Goal: Task Accomplishment & Management: Use online tool/utility

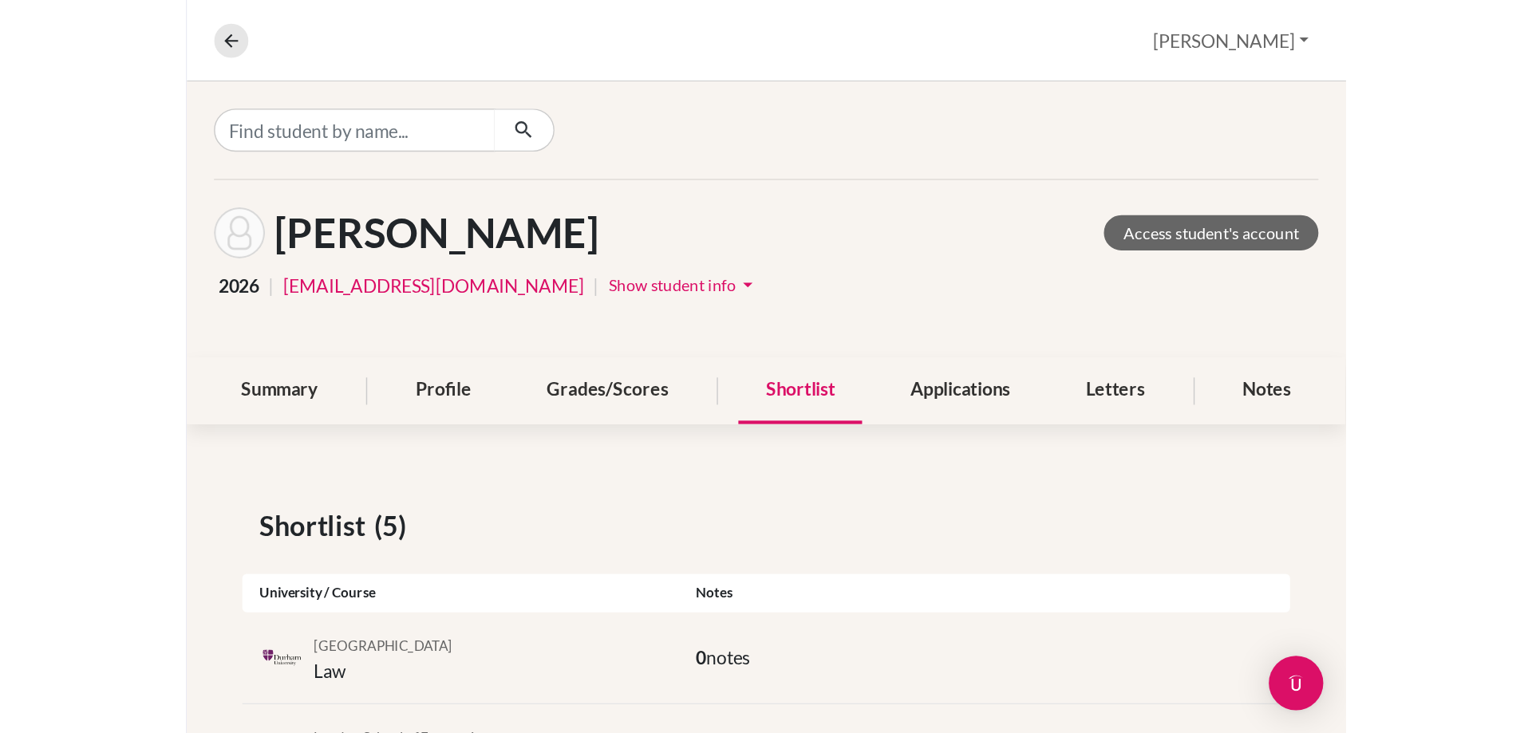
scroll to position [59, 0]
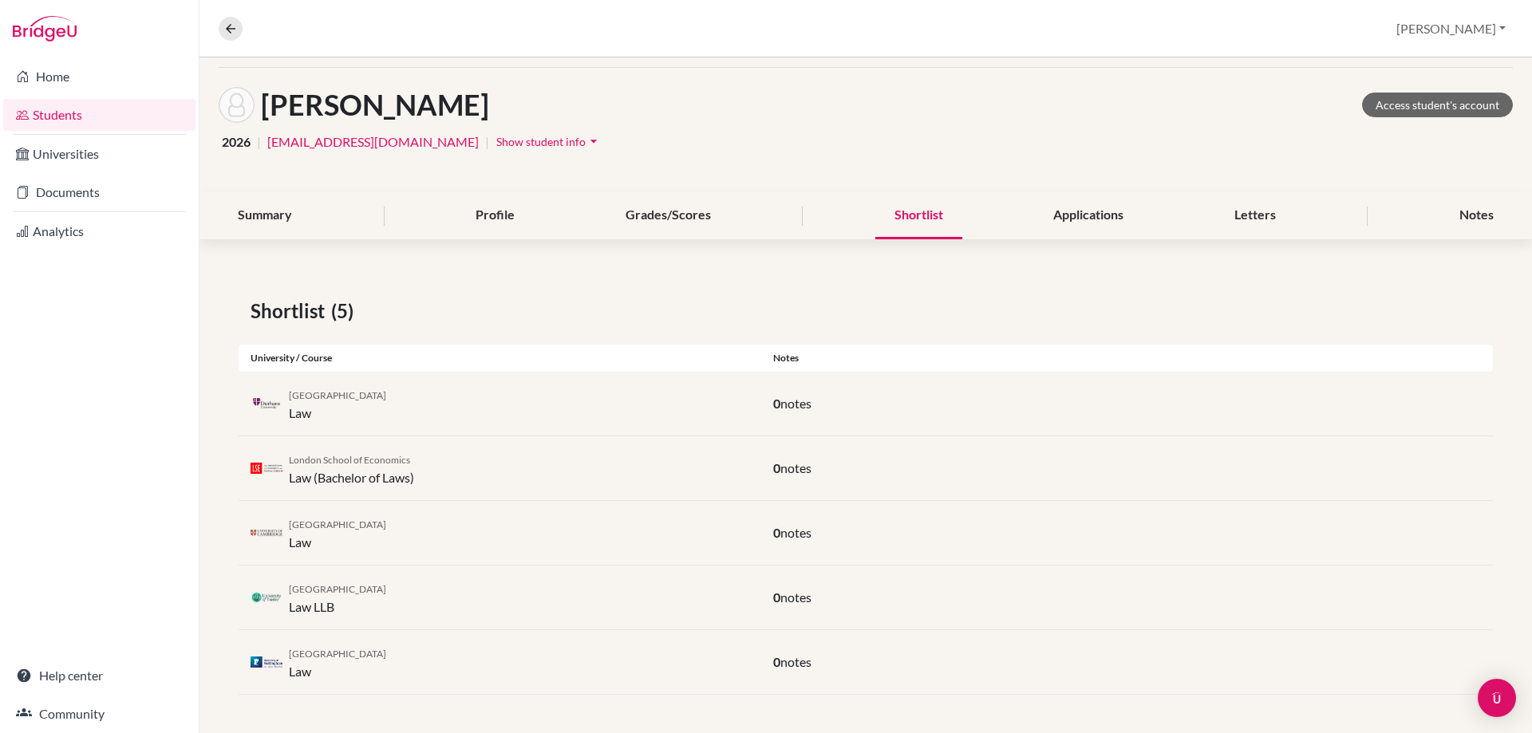
click at [815, 219] on div "Notes" at bounding box center [1476, 215] width 73 height 47
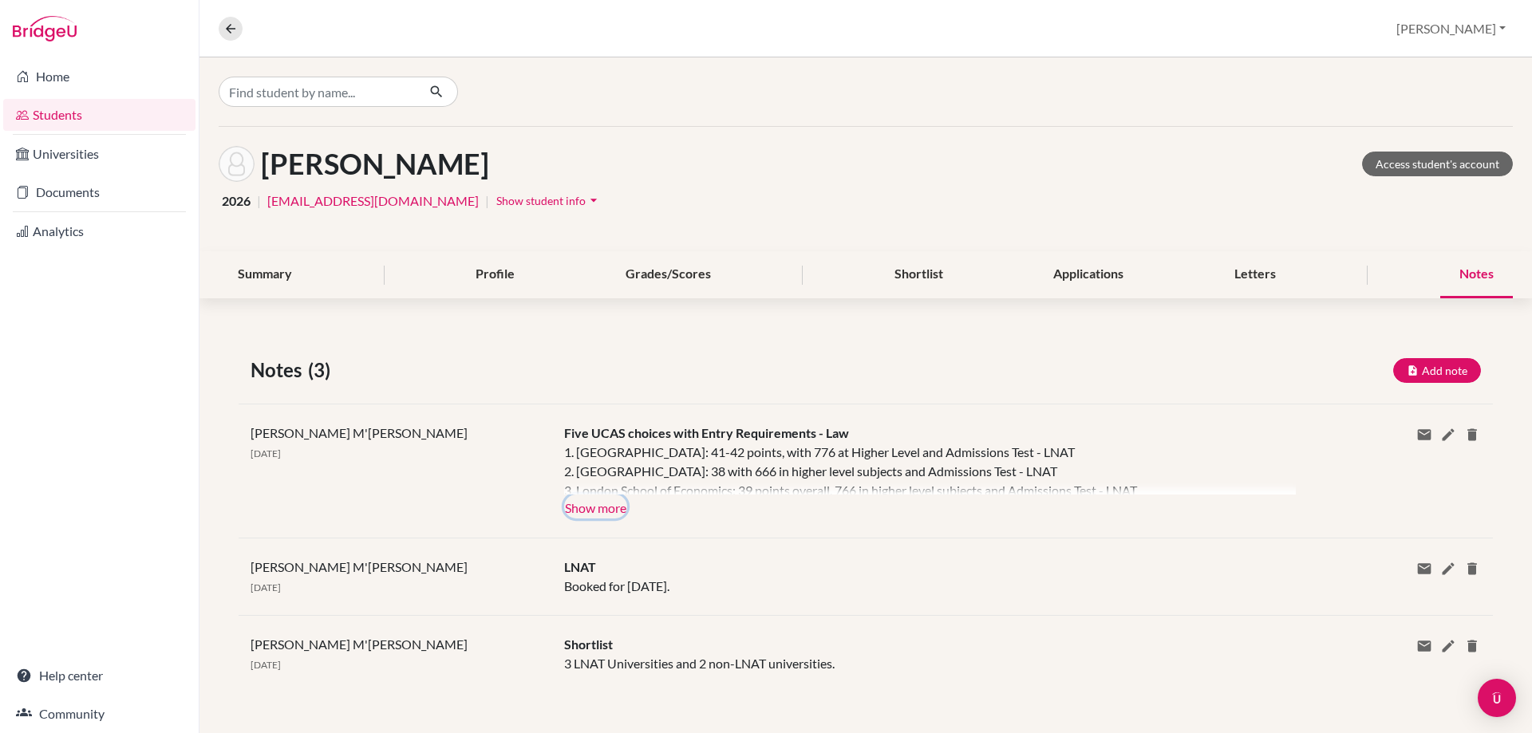
click at [616, 514] on button "Show more" at bounding box center [595, 507] width 63 height 24
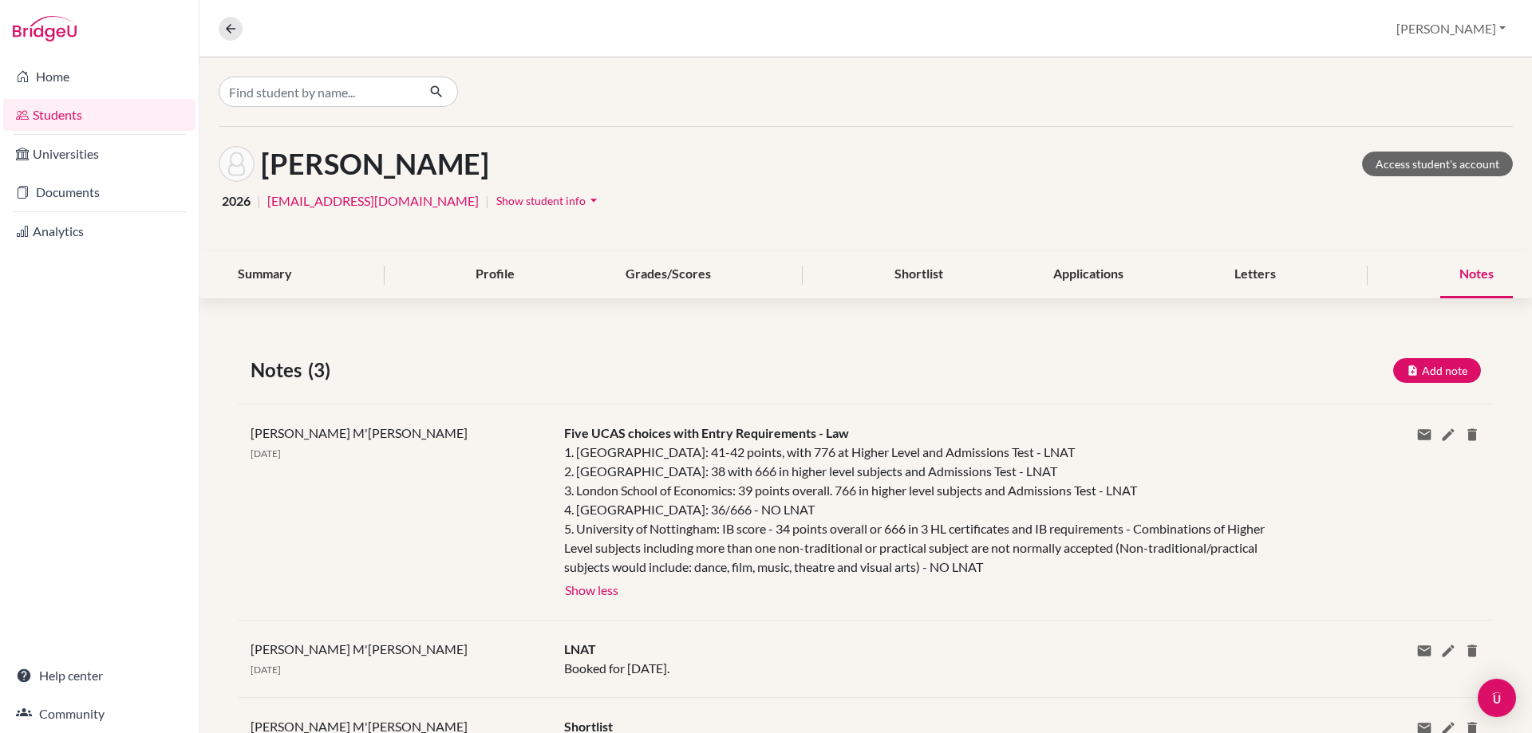
drag, startPoint x: 562, startPoint y: 434, endPoint x: 1196, endPoint y: 573, distance: 649.3
click at [1196, 573] on div "Five UCAS choices with Entry Requirements - Law 1. University of Cambridge: 41-…" at bounding box center [918, 512] width 732 height 177
copy div "Five UCAS choices with Entry Requirements - Law 1. University of Cambridge: 41-…"
drag, startPoint x: 423, startPoint y: 185, endPoint x: 437, endPoint y: 176, distance: 16.8
click at [423, 185] on div "Rockstroh, Lientje Access student's account 2026 | 12lrockstroh@jess.sch.ae | S…" at bounding box center [865, 189] width 1332 height 124
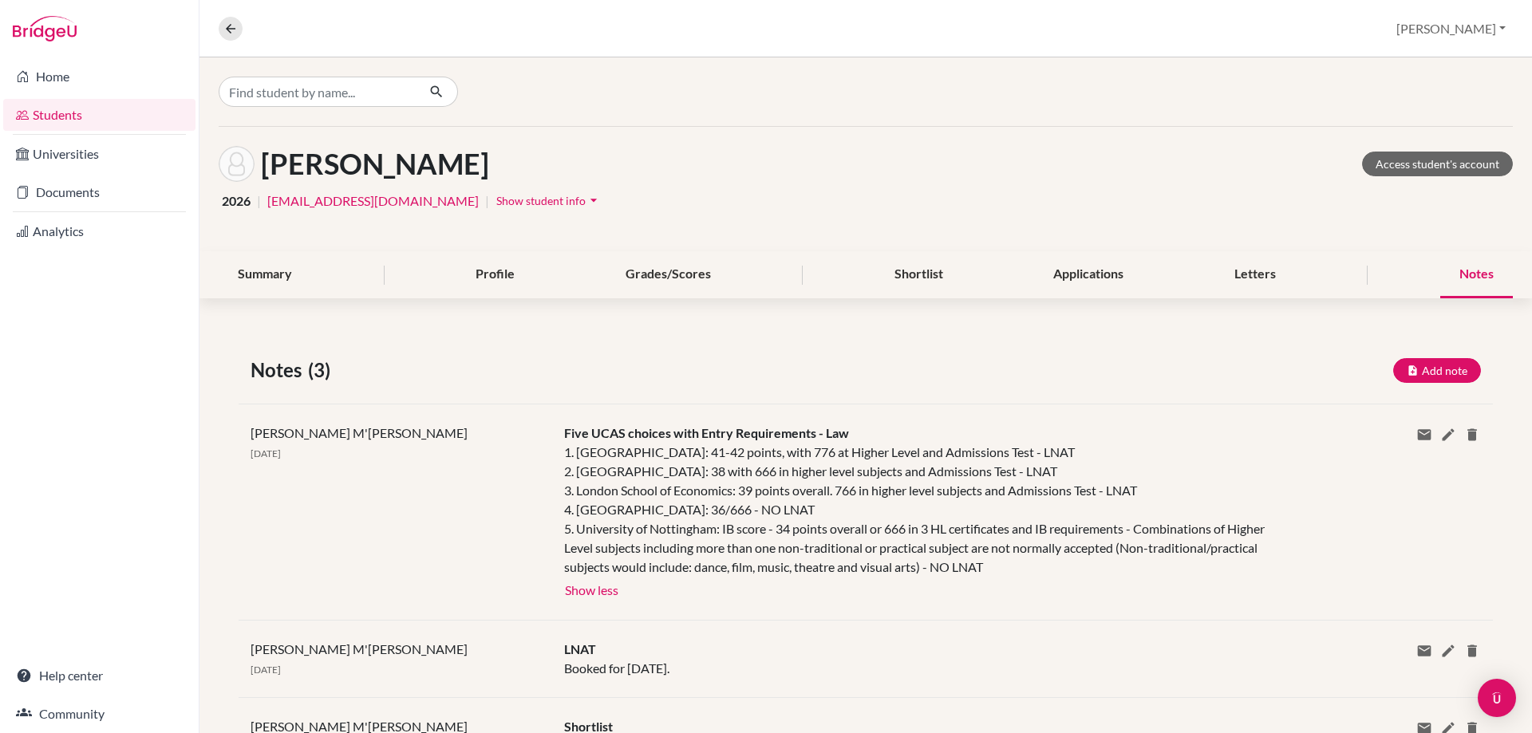
drag, startPoint x: 508, startPoint y: 168, endPoint x: 267, endPoint y: 168, distance: 240.9
click at [267, 168] on div "Rockstroh, Lientje Access student's account" at bounding box center [866, 164] width 1294 height 36
copy h1 "Rockstroh, Lientje"
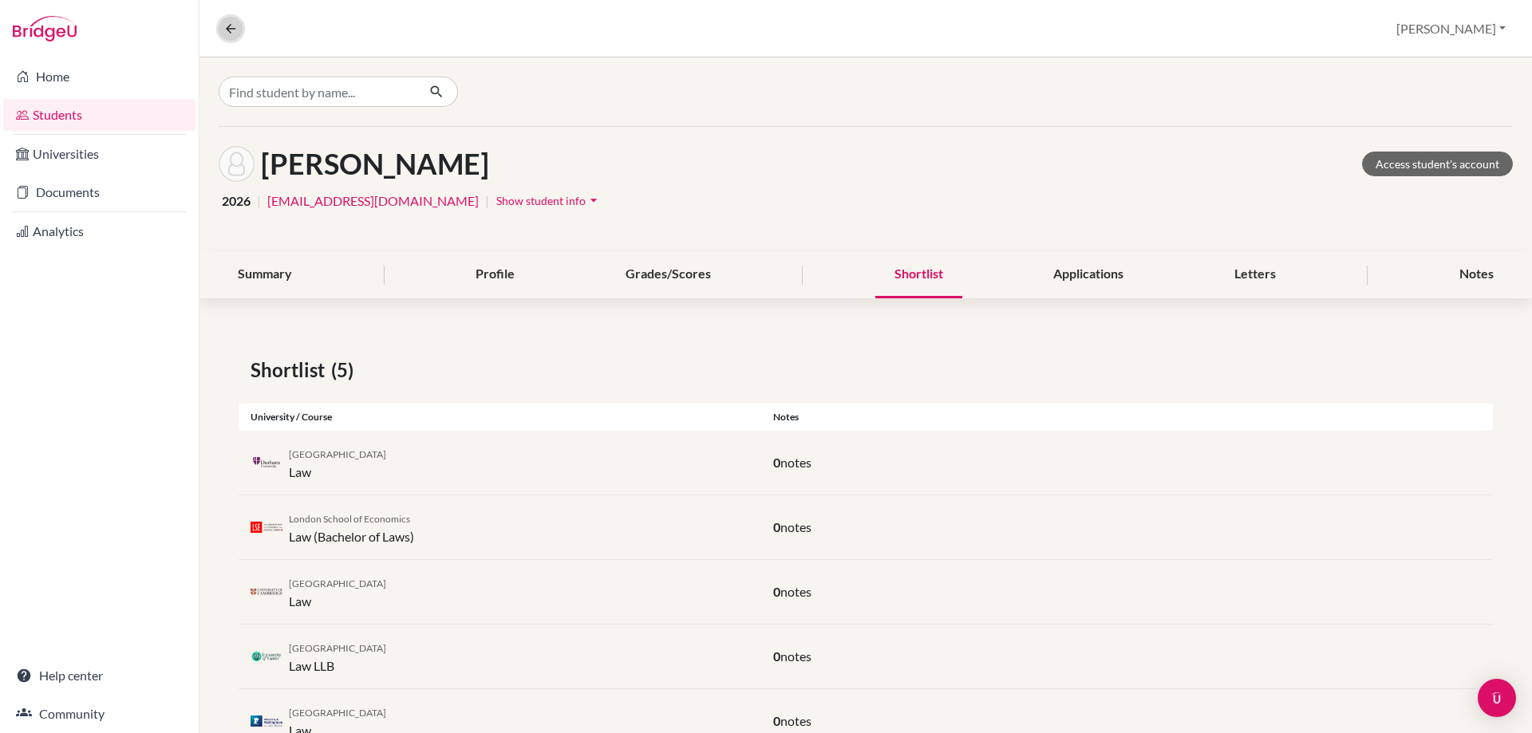
drag, startPoint x: 222, startPoint y: 19, endPoint x: 270, endPoint y: 5, distance: 50.7
click at [223, 20] on button at bounding box center [231, 29] width 24 height 24
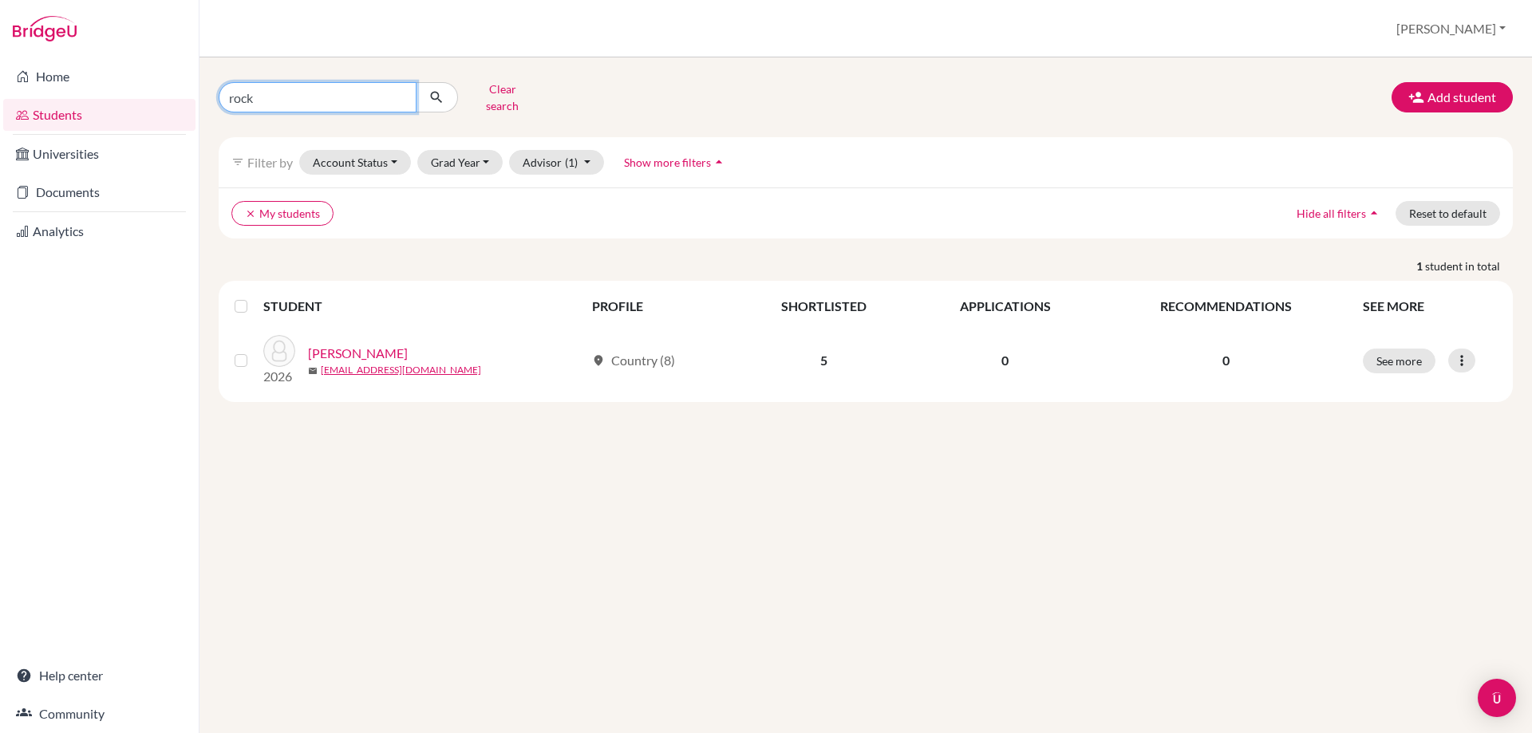
drag, startPoint x: 290, startPoint y: 93, endPoint x: 200, endPoint y: 101, distance: 89.8
click at [200, 101] on div "rock Clear search Add student filter_list Filter by Account Status Active accou…" at bounding box center [865, 395] width 1332 height 676
type input "siya"
click button "submit" at bounding box center [437, 97] width 42 height 30
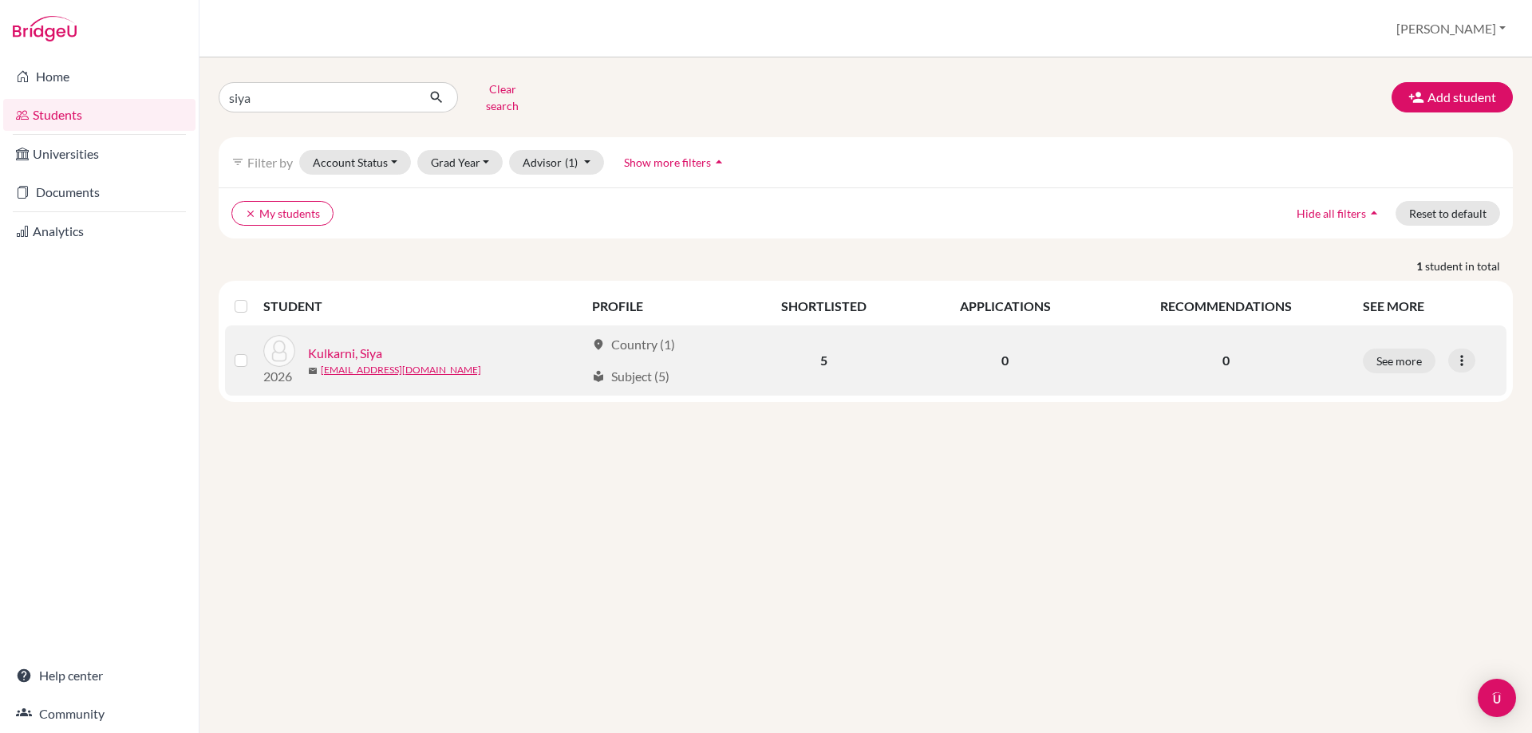
click at [379, 345] on link "Kulkarni, Siya" at bounding box center [345, 353] width 74 height 19
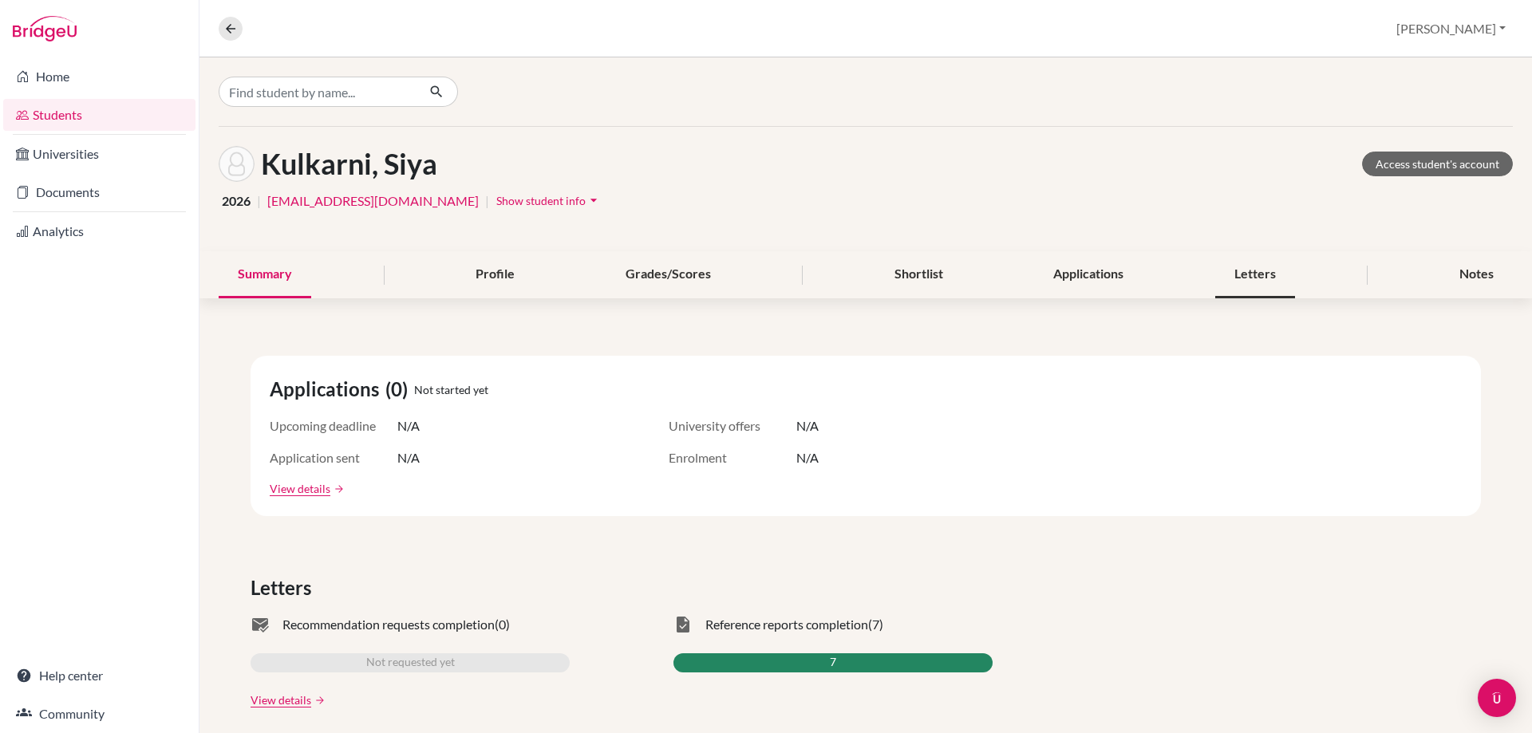
click at [1238, 282] on div "Letters" at bounding box center [1255, 274] width 80 height 47
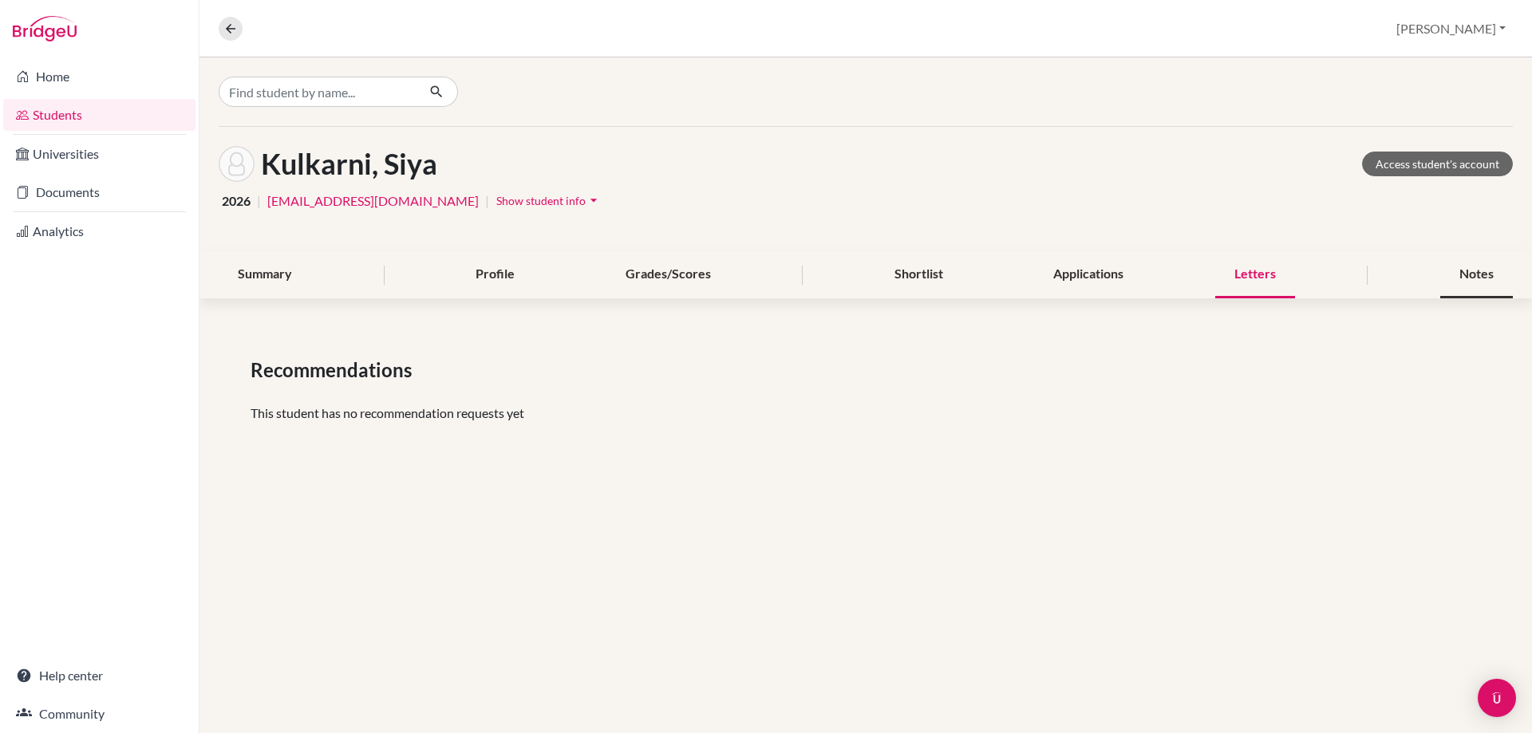
click at [1470, 274] on div "Notes" at bounding box center [1476, 274] width 73 height 47
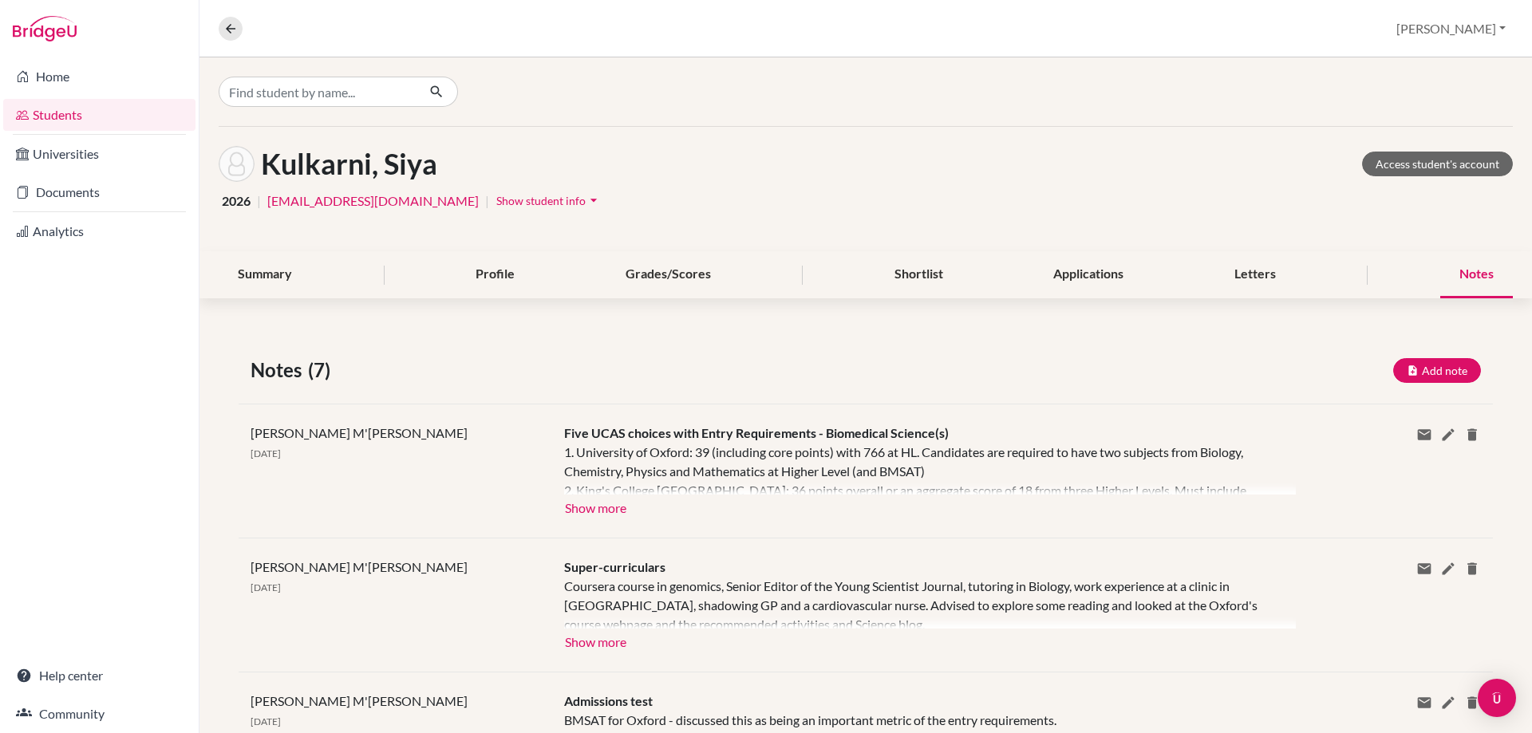
click at [637, 503] on div "Five UCAS choices with Entry Requirements - Biomedical Science(s) 1. University…" at bounding box center [918, 471] width 732 height 95
click at [625, 512] on div "Five UCAS choices with Entry Requirements - Biomedical Science(s) 1. University…" at bounding box center [918, 471] width 732 height 95
click at [619, 515] on button "Show more" at bounding box center [595, 507] width 63 height 24
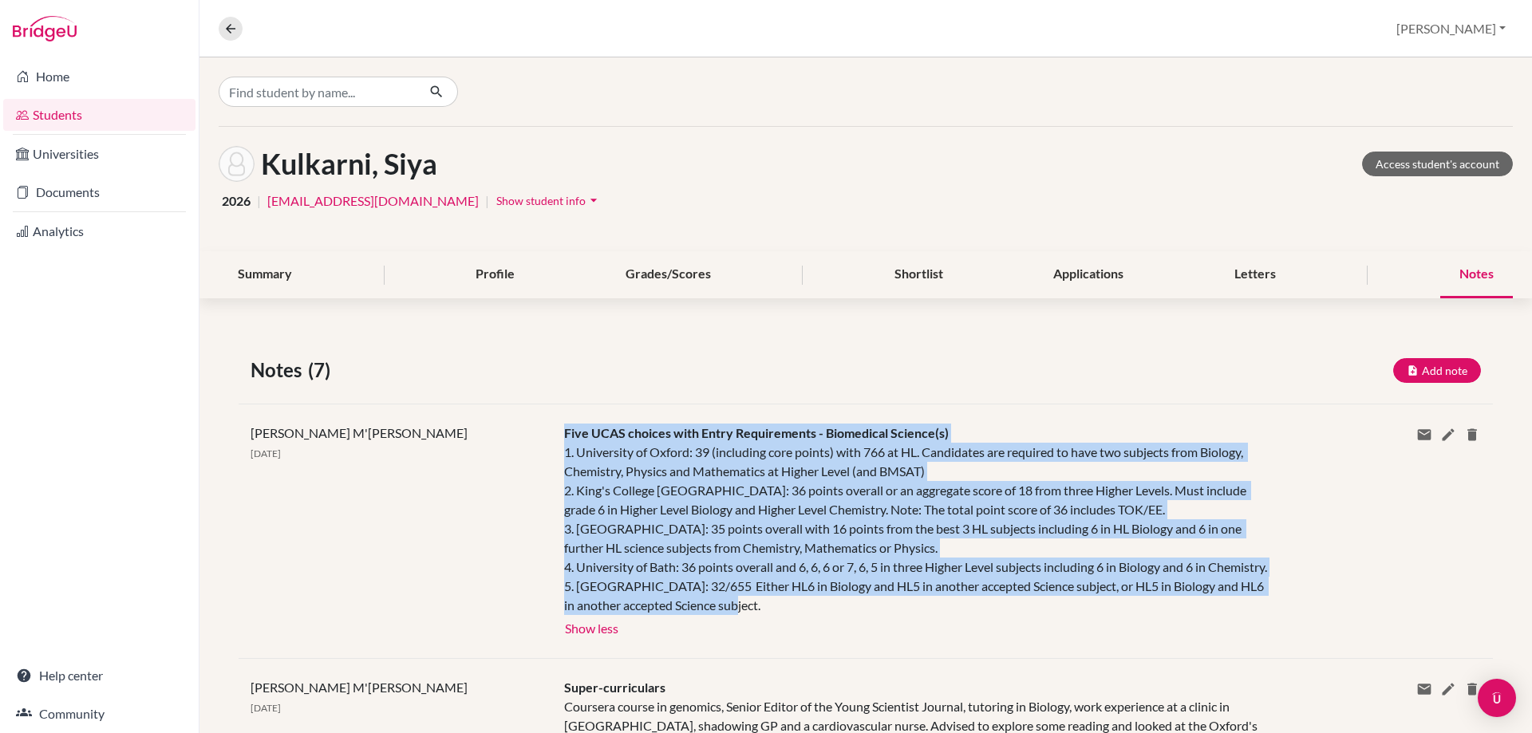
drag, startPoint x: 562, startPoint y: 436, endPoint x: 811, endPoint y: 627, distance: 314.0
click at [811, 627] on div "Five UCAS choices with Entry Requirements - Biomedical Science(s) 1. University…" at bounding box center [918, 531] width 732 height 215
copy div "Five UCAS choices with Entry Requirements - Biomedical Science(s) 1. University…"
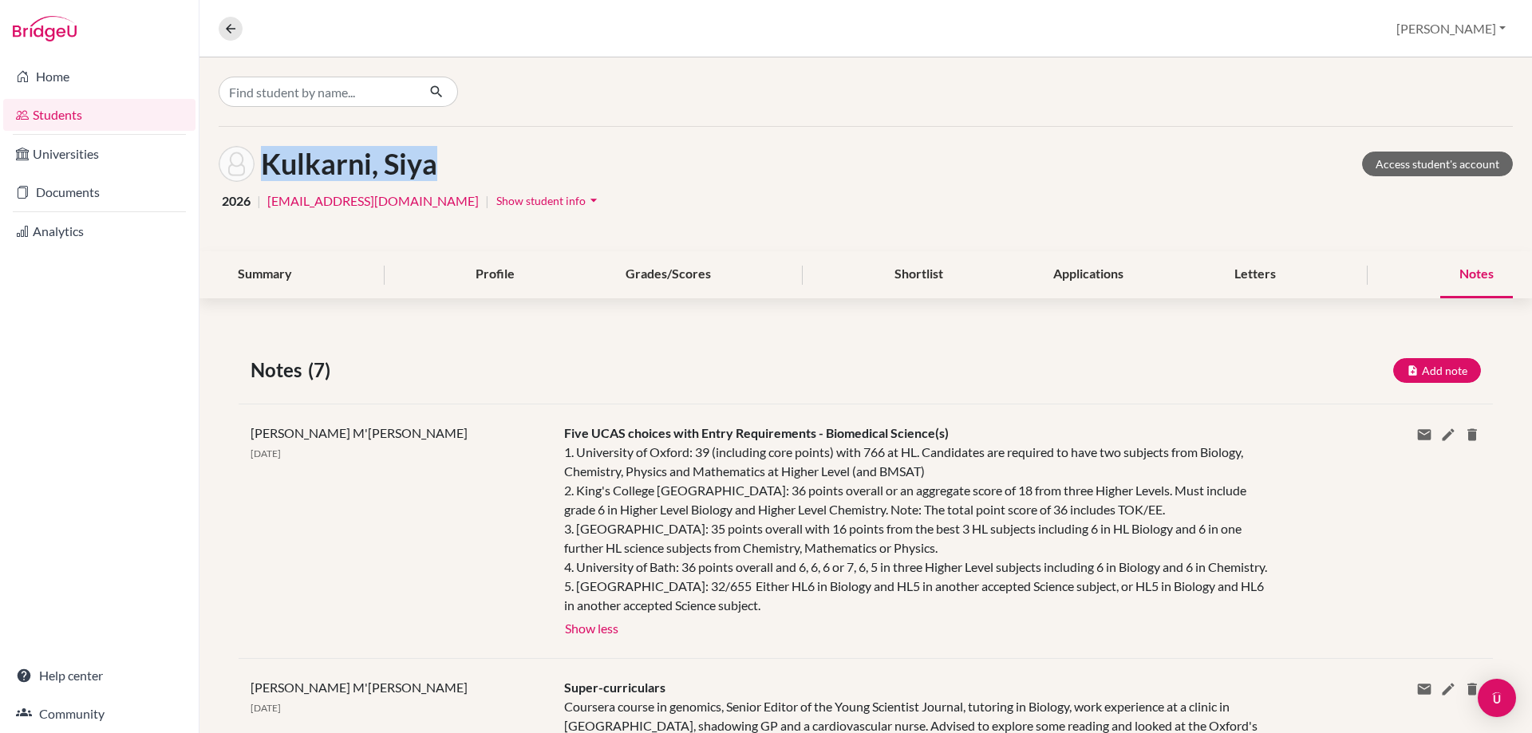
drag, startPoint x: 432, startPoint y: 172, endPoint x: 259, endPoint y: 160, distance: 173.5
click at [259, 160] on div "Kulkarni, Siya Access student's account" at bounding box center [866, 164] width 1294 height 36
copy h1 "Kulkarni, Siya"
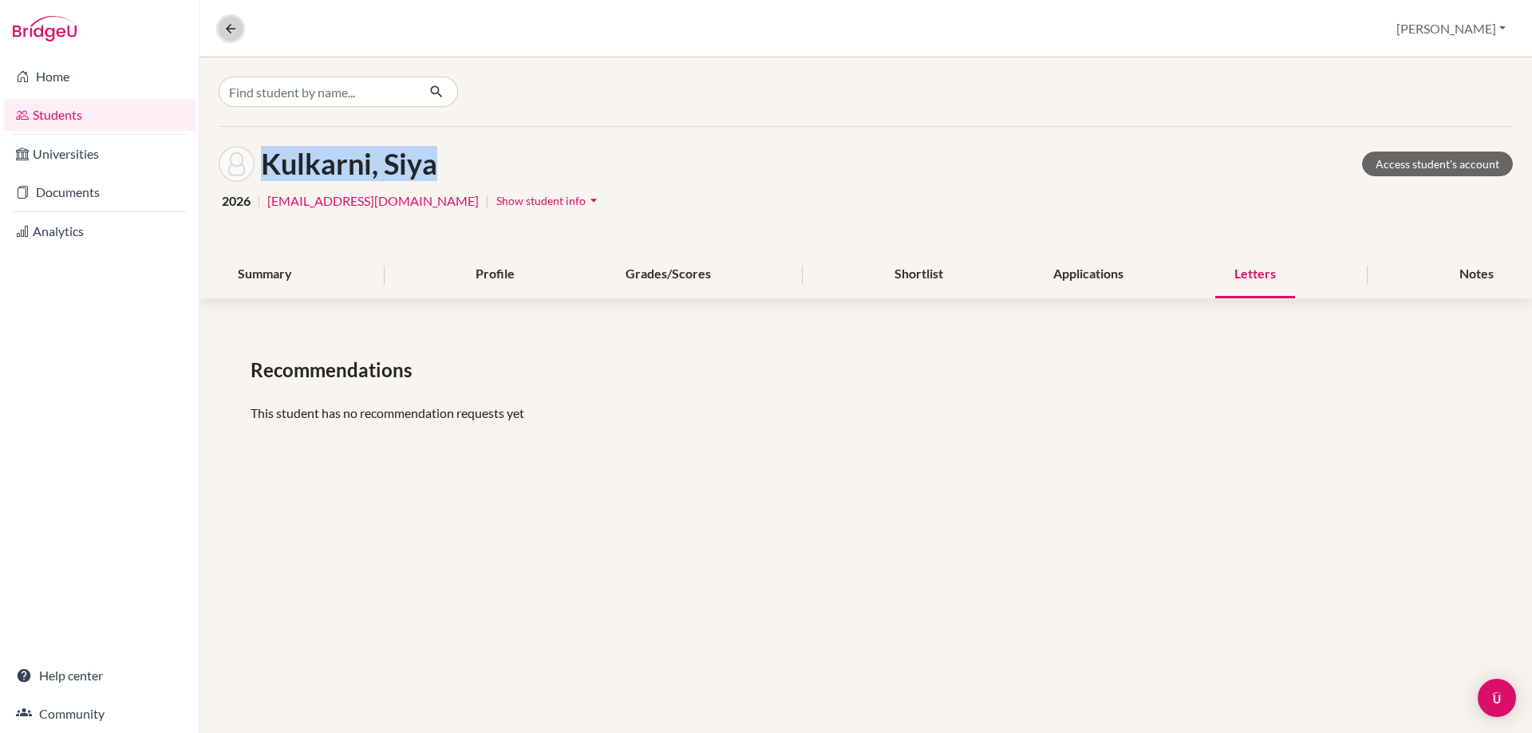
click at [239, 25] on button at bounding box center [231, 29] width 24 height 24
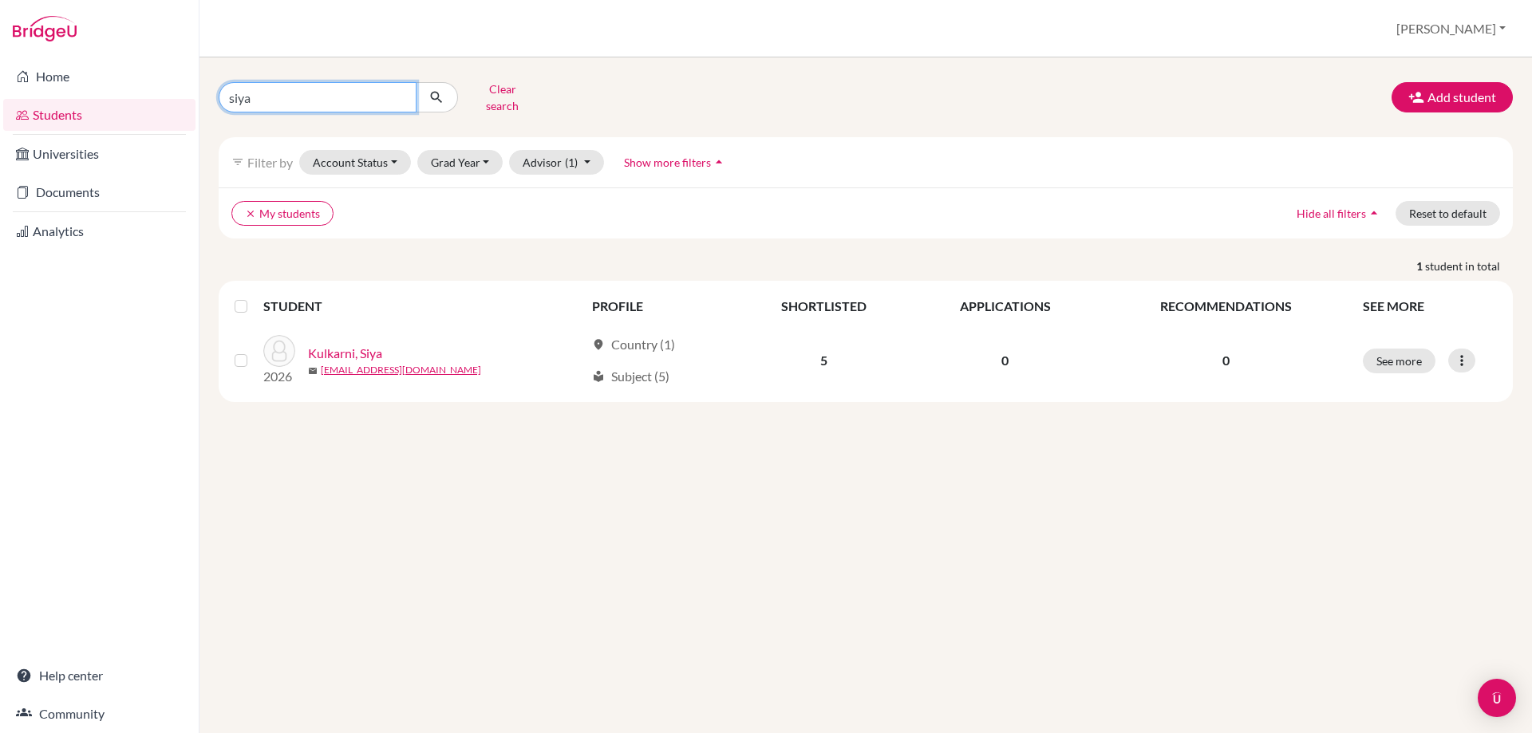
drag, startPoint x: 262, startPoint y: 97, endPoint x: 184, endPoint y: 101, distance: 78.3
click at [188, 102] on div "Home Students Universities Documents Analytics Help center Community Students o…" at bounding box center [766, 366] width 1532 height 733
type input "zhu"
click button "submit" at bounding box center [437, 97] width 42 height 30
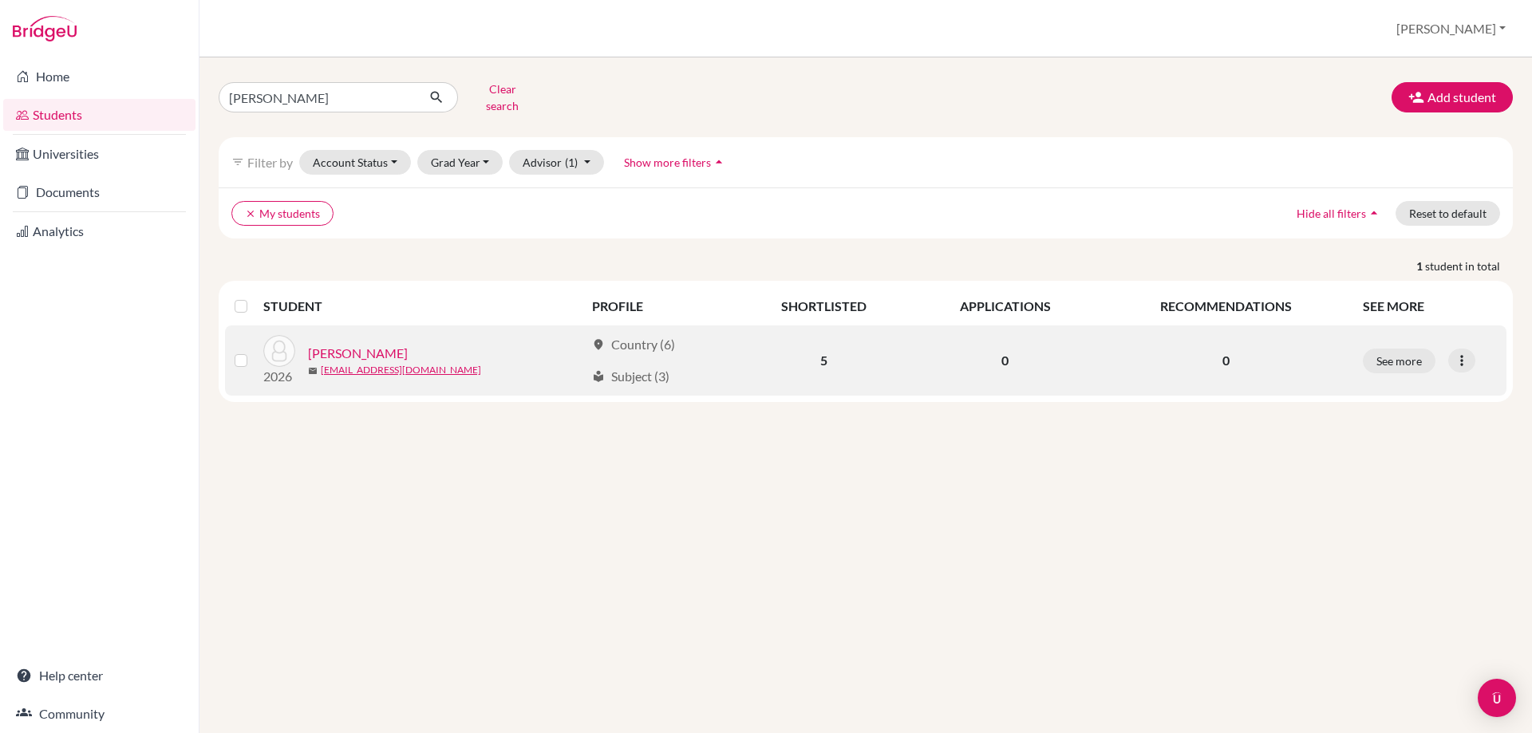
click at [333, 344] on link "Zhu, Mingjie" at bounding box center [358, 353] width 100 height 19
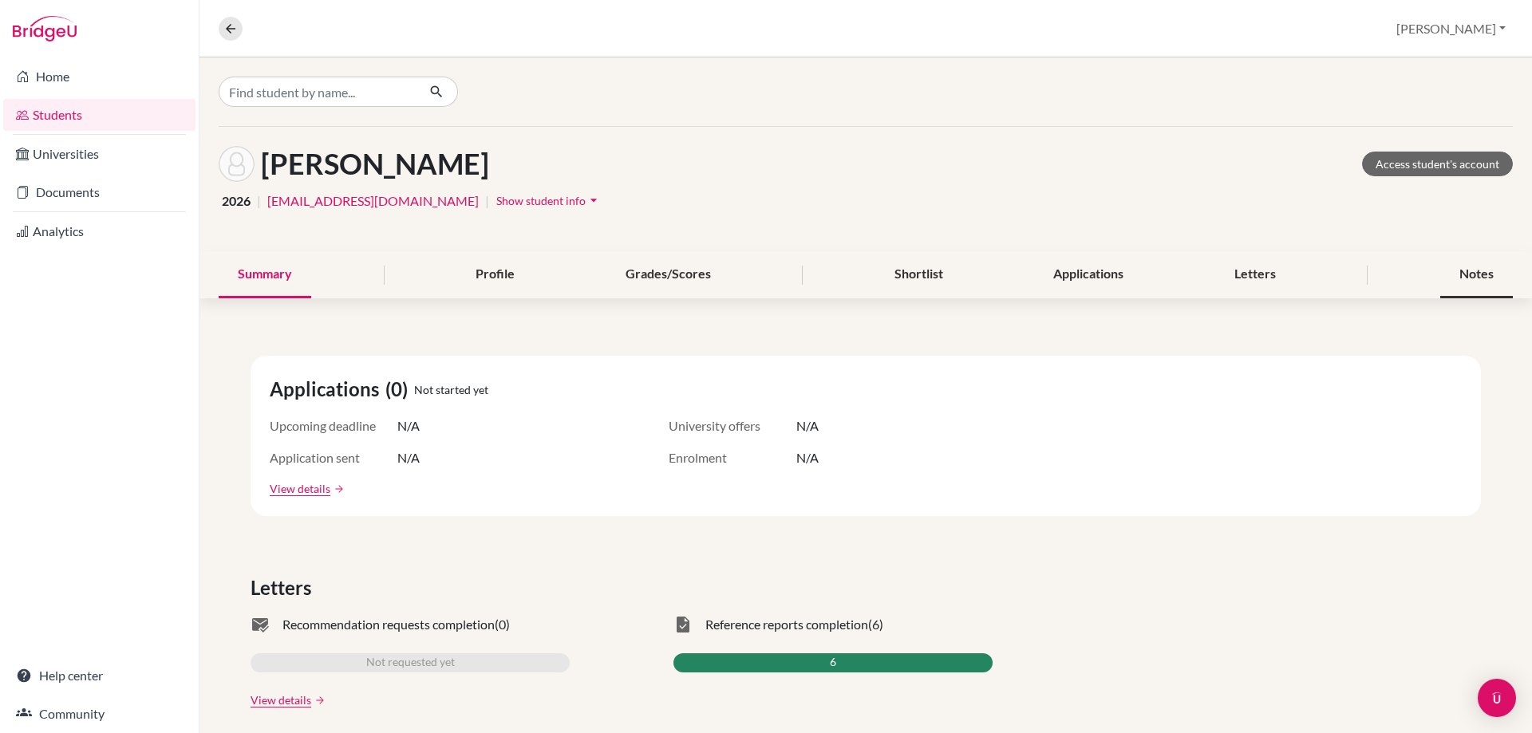
click at [1466, 274] on div "Notes" at bounding box center [1476, 274] width 73 height 47
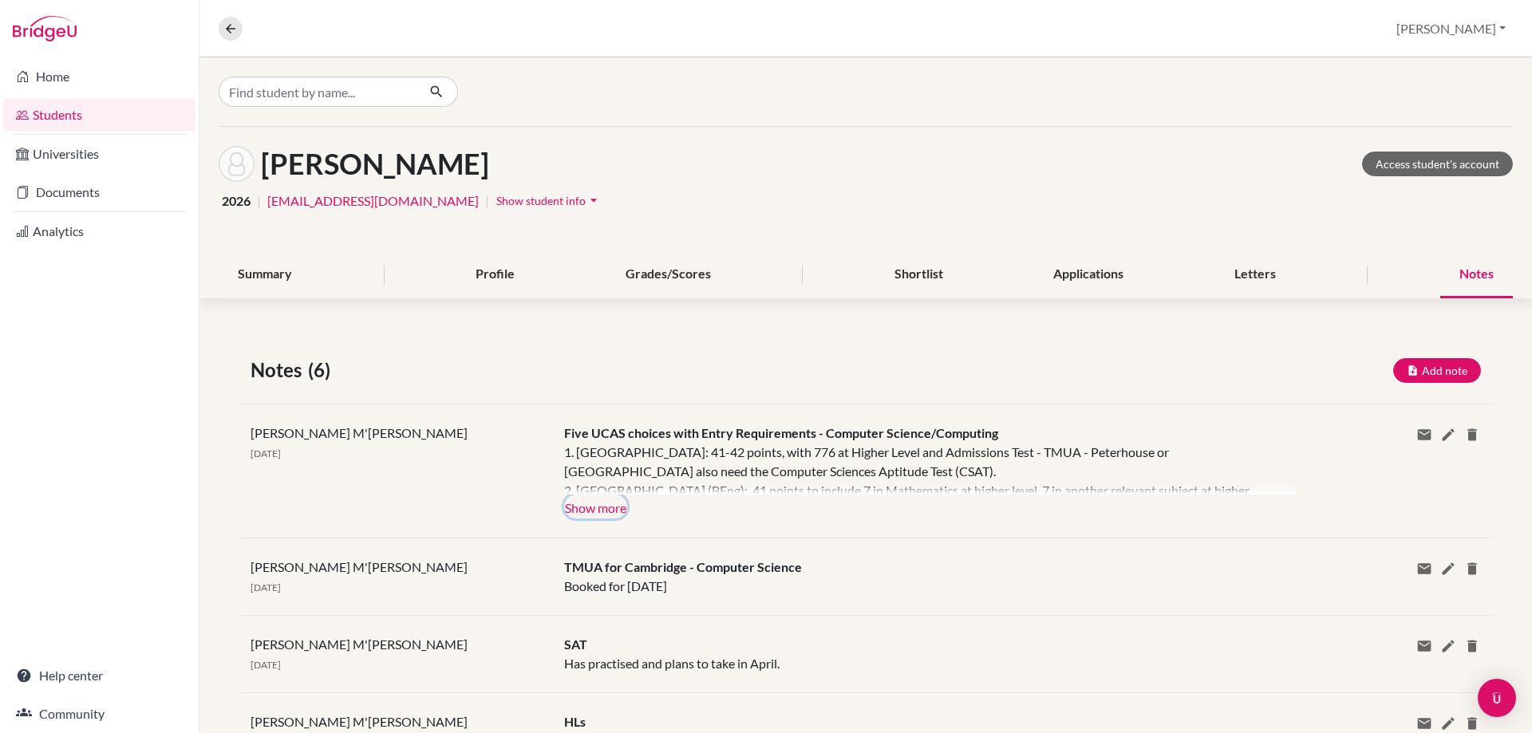
click at [570, 503] on button "Show more" at bounding box center [595, 507] width 63 height 24
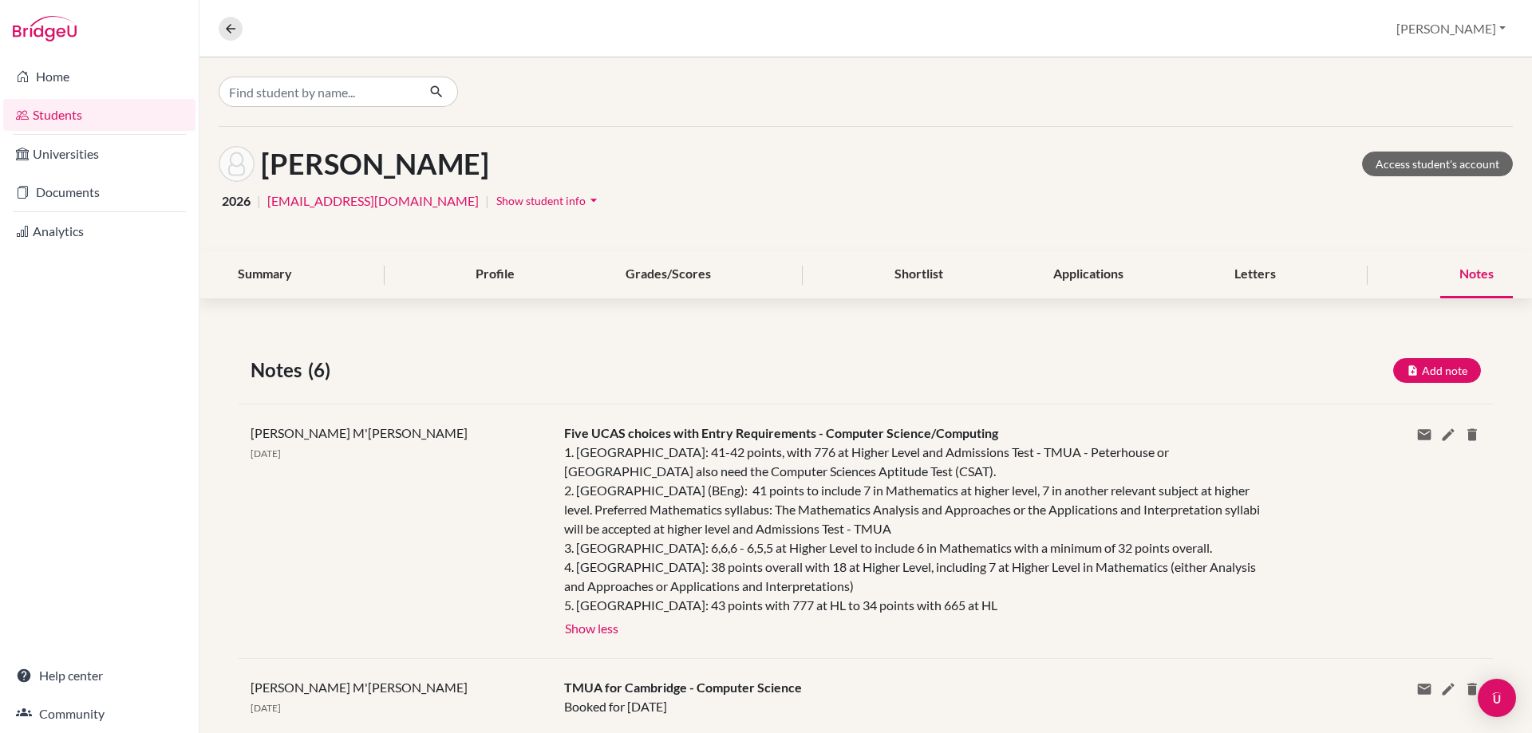
drag, startPoint x: 561, startPoint y: 436, endPoint x: 1081, endPoint y: 607, distance: 547.5
click at [1081, 607] on div "Five UCAS choices with Entry Requirements - Computer Science/Computing 1. Unive…" at bounding box center [918, 531] width 732 height 215
copy div "Five UCAS choices with Entry Requirements - Computer Science/Computing 1. Unive…"
click at [442, 160] on div "Zhu, Mingjie Access student's account" at bounding box center [866, 164] width 1294 height 36
drag, startPoint x: 427, startPoint y: 163, endPoint x: 265, endPoint y: 171, distance: 162.2
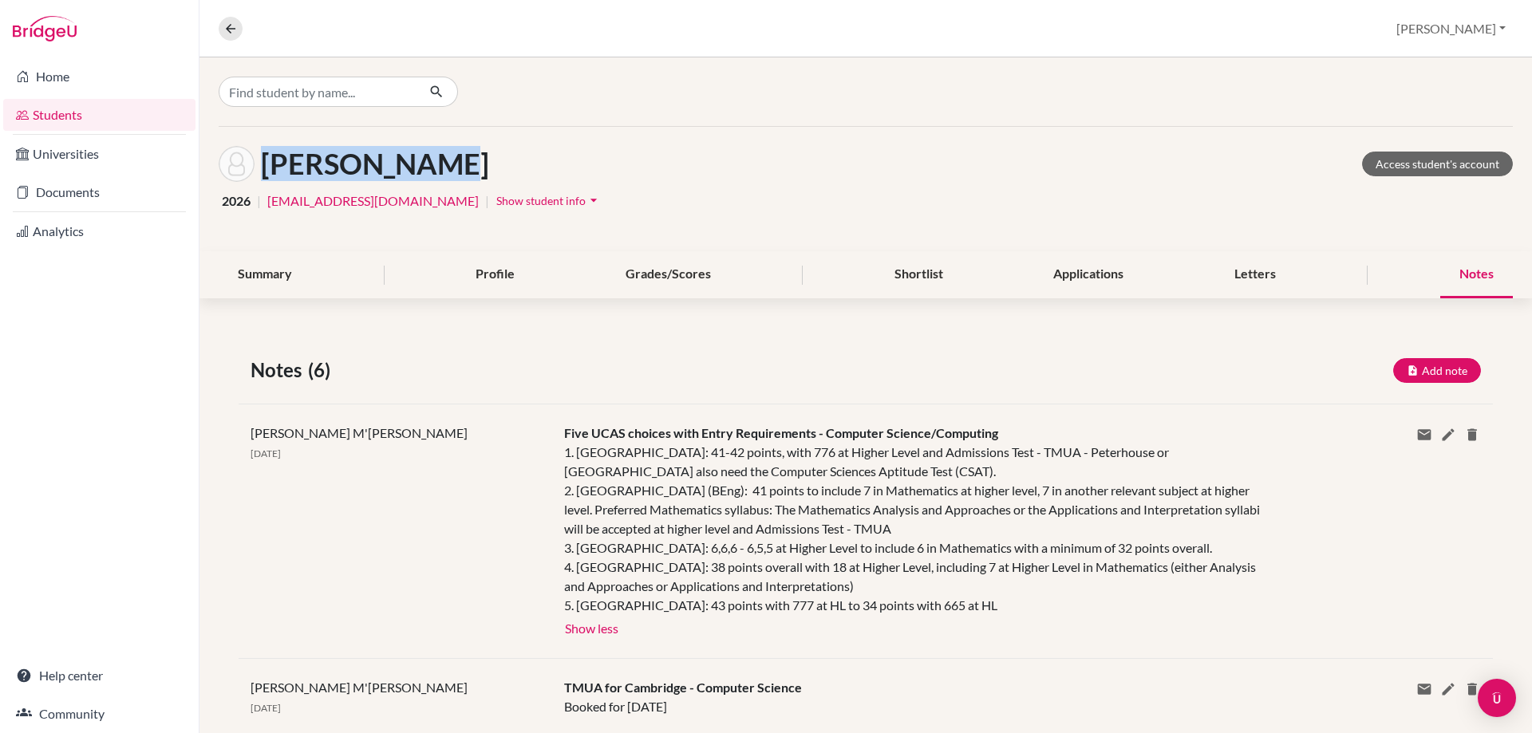
click at [265, 171] on div "Zhu, Mingjie Access student's account" at bounding box center [866, 164] width 1294 height 36
copy h1 "Zhu, Mingjie"
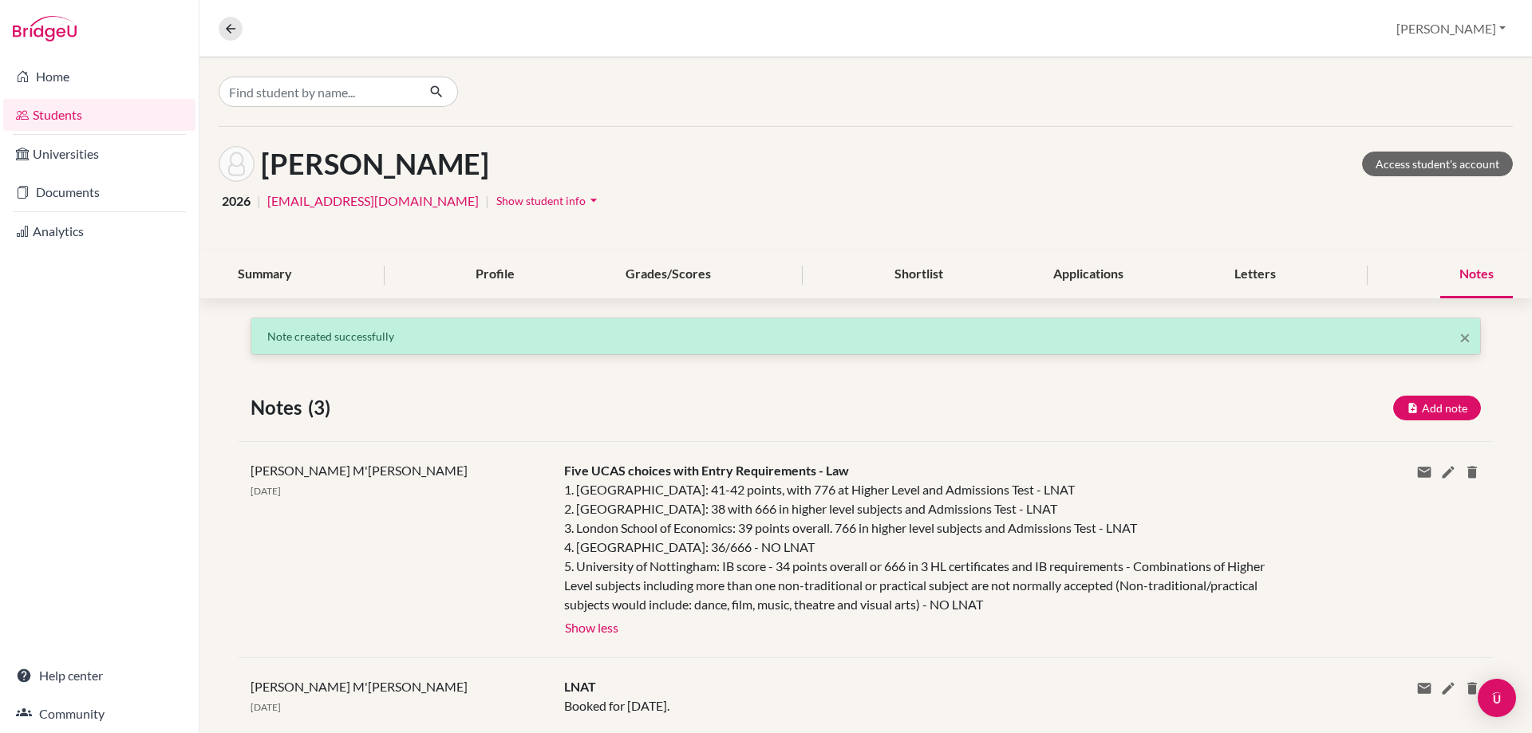
click at [43, 120] on link "Students" at bounding box center [99, 115] width 192 height 32
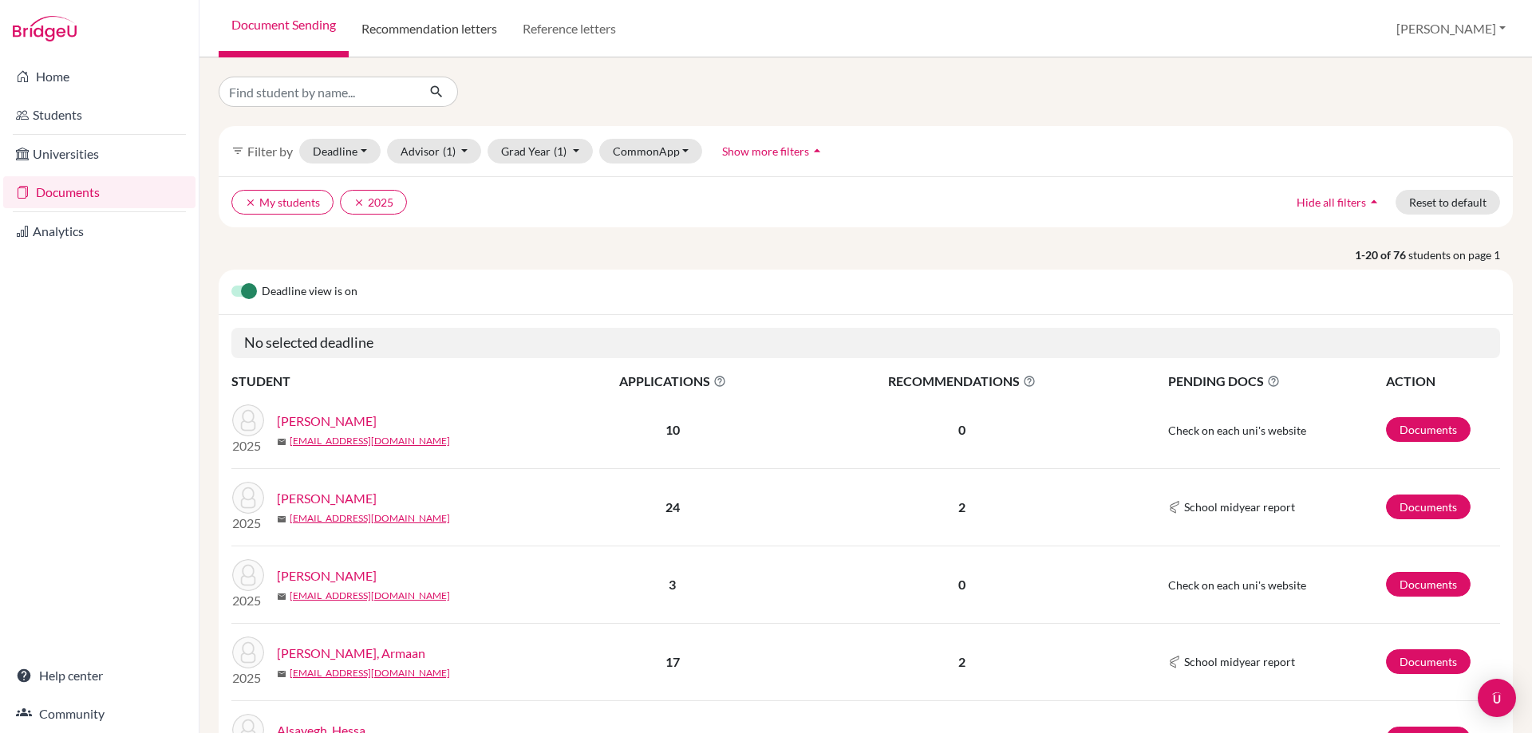
click at [468, 30] on link "Recommendation letters" at bounding box center [429, 28] width 161 height 57
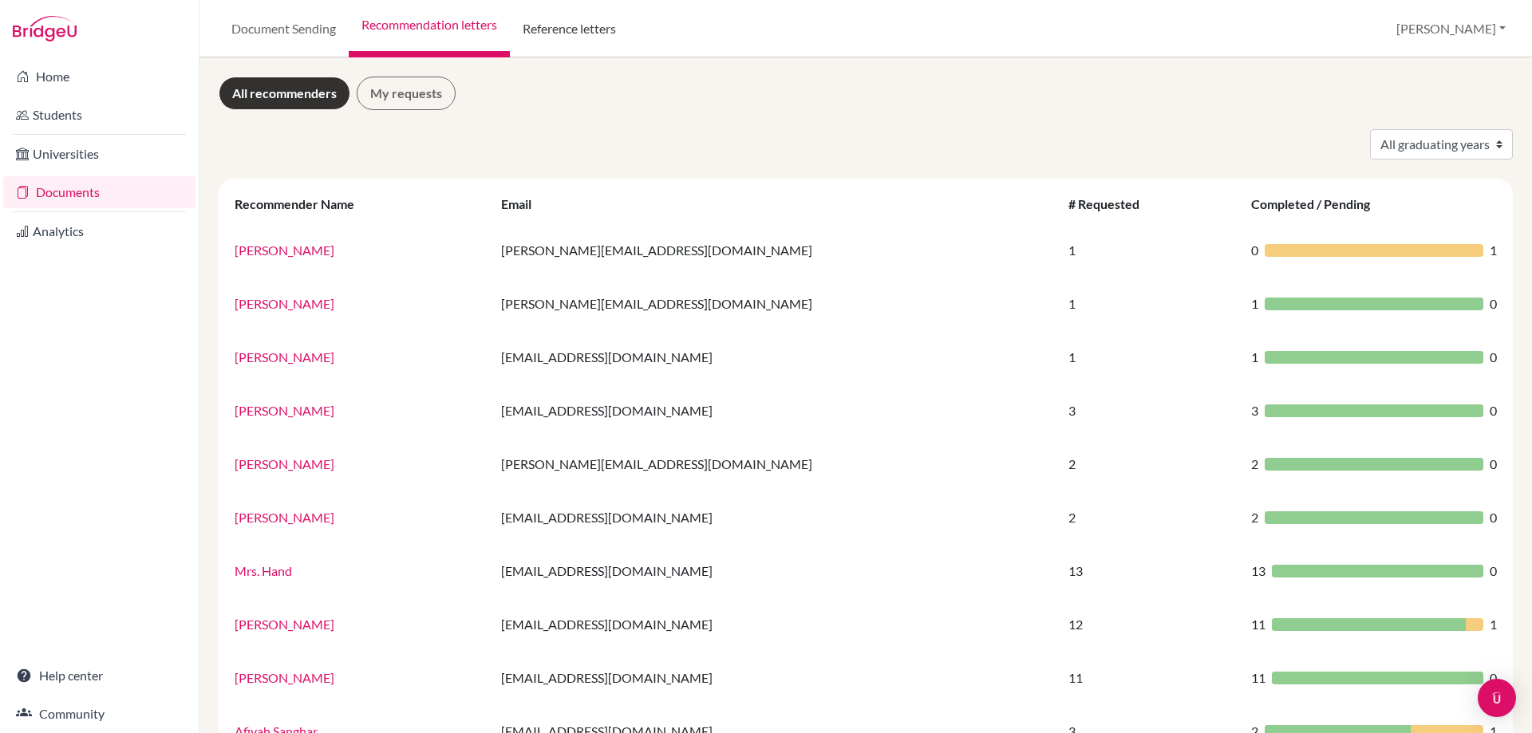
click at [548, 29] on link "Reference letters" at bounding box center [569, 28] width 119 height 57
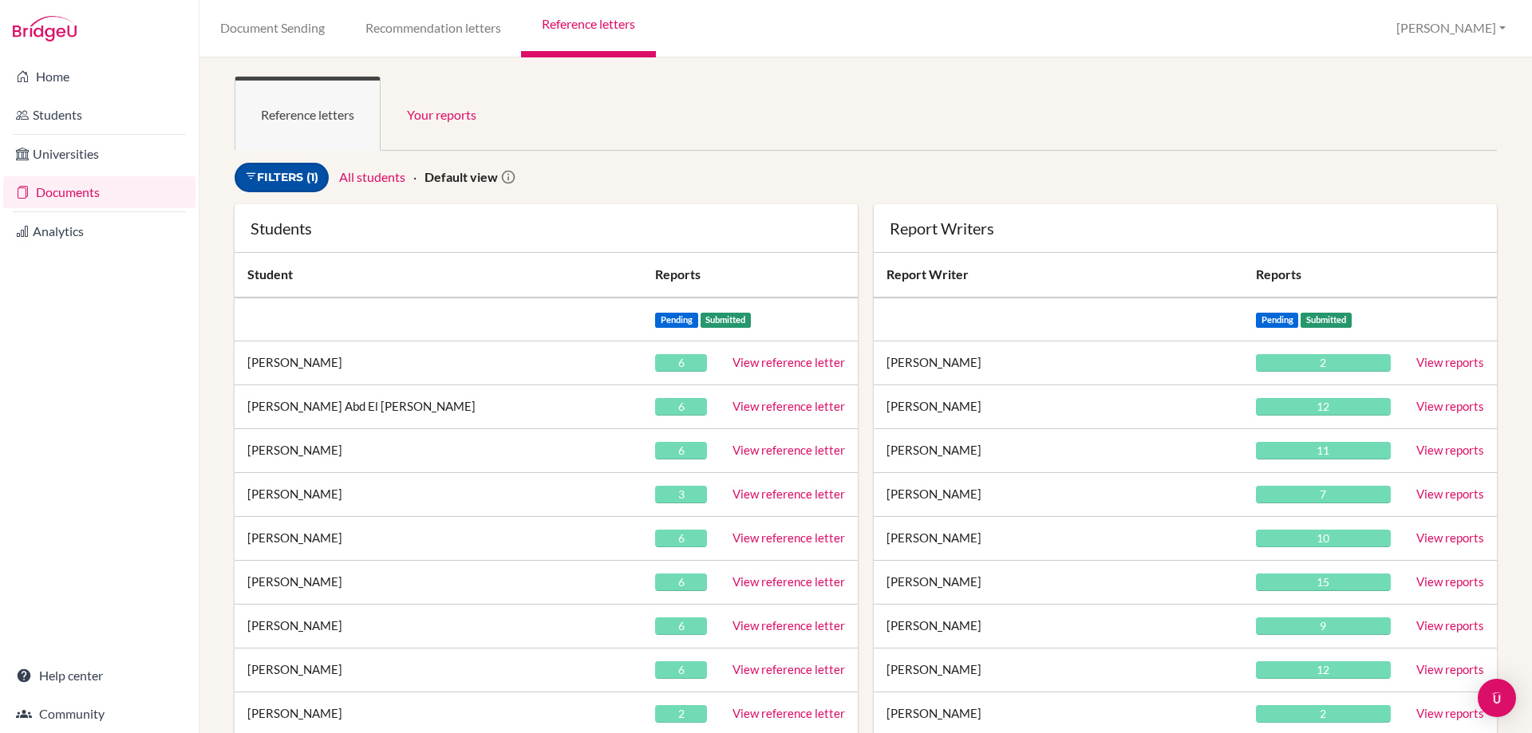
click at [310, 168] on link "Filters (1)" at bounding box center [282, 178] width 94 height 30
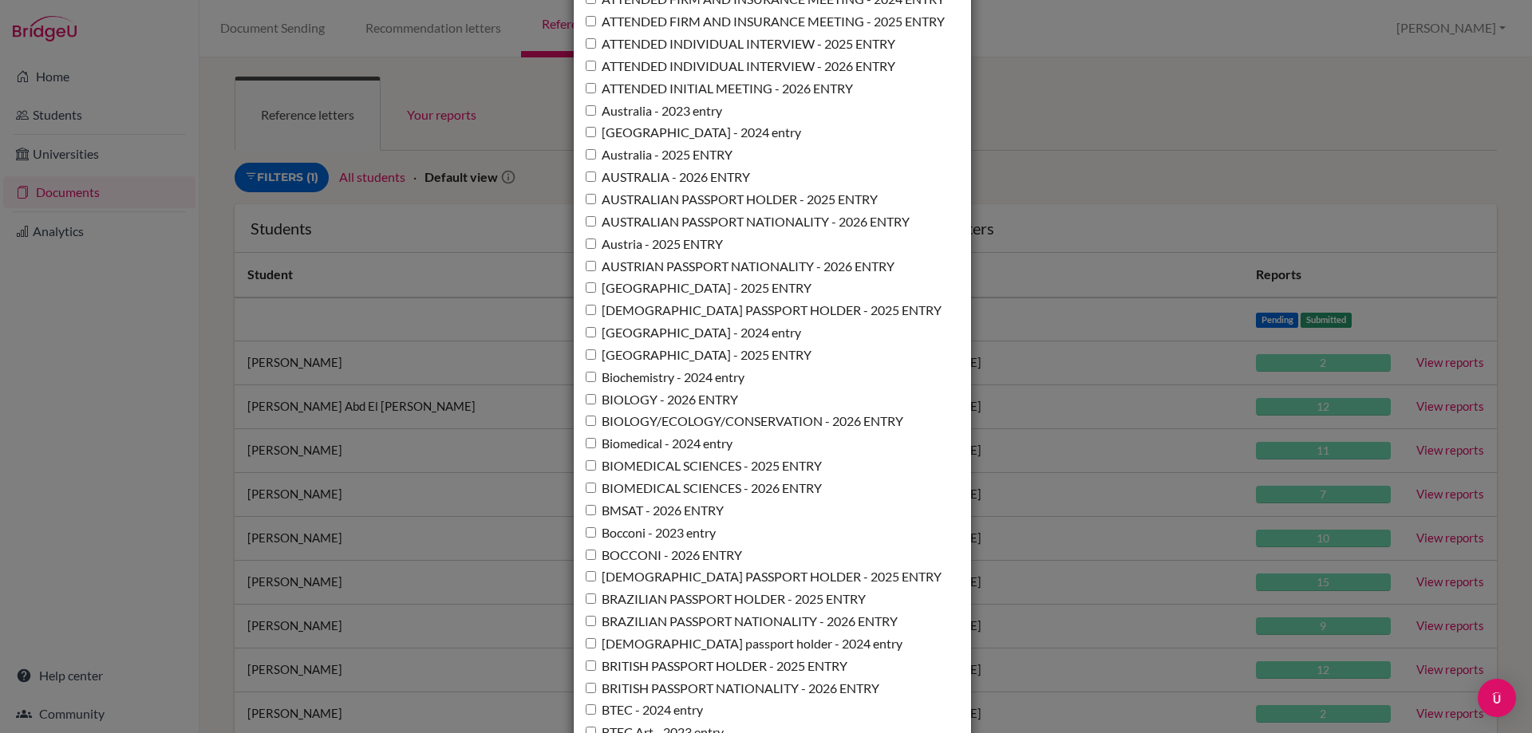
scroll to position [2234, 0]
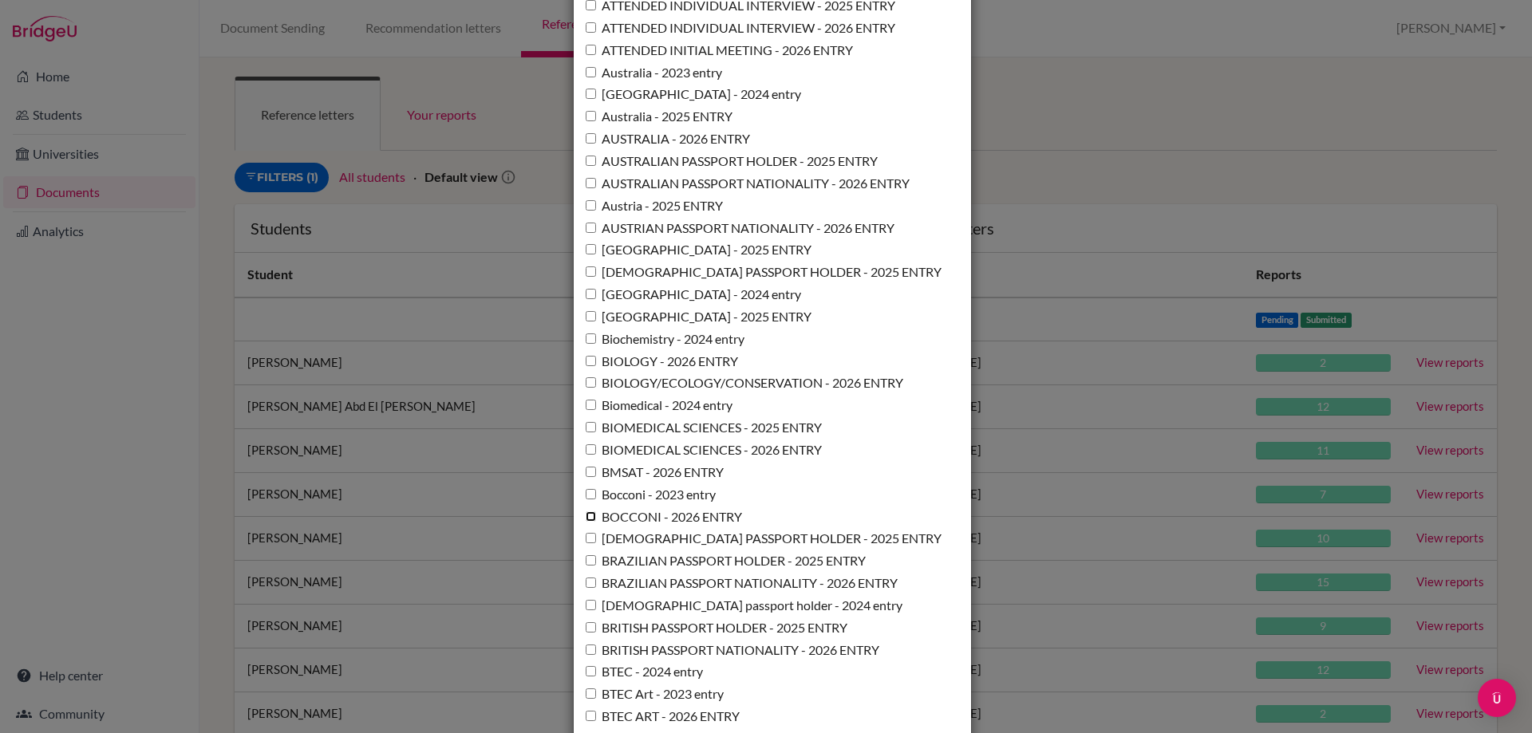
click at [587, 517] on input "BOCCONI - 2026 ENTRY" at bounding box center [591, 516] width 10 height 10
checkbox input "true"
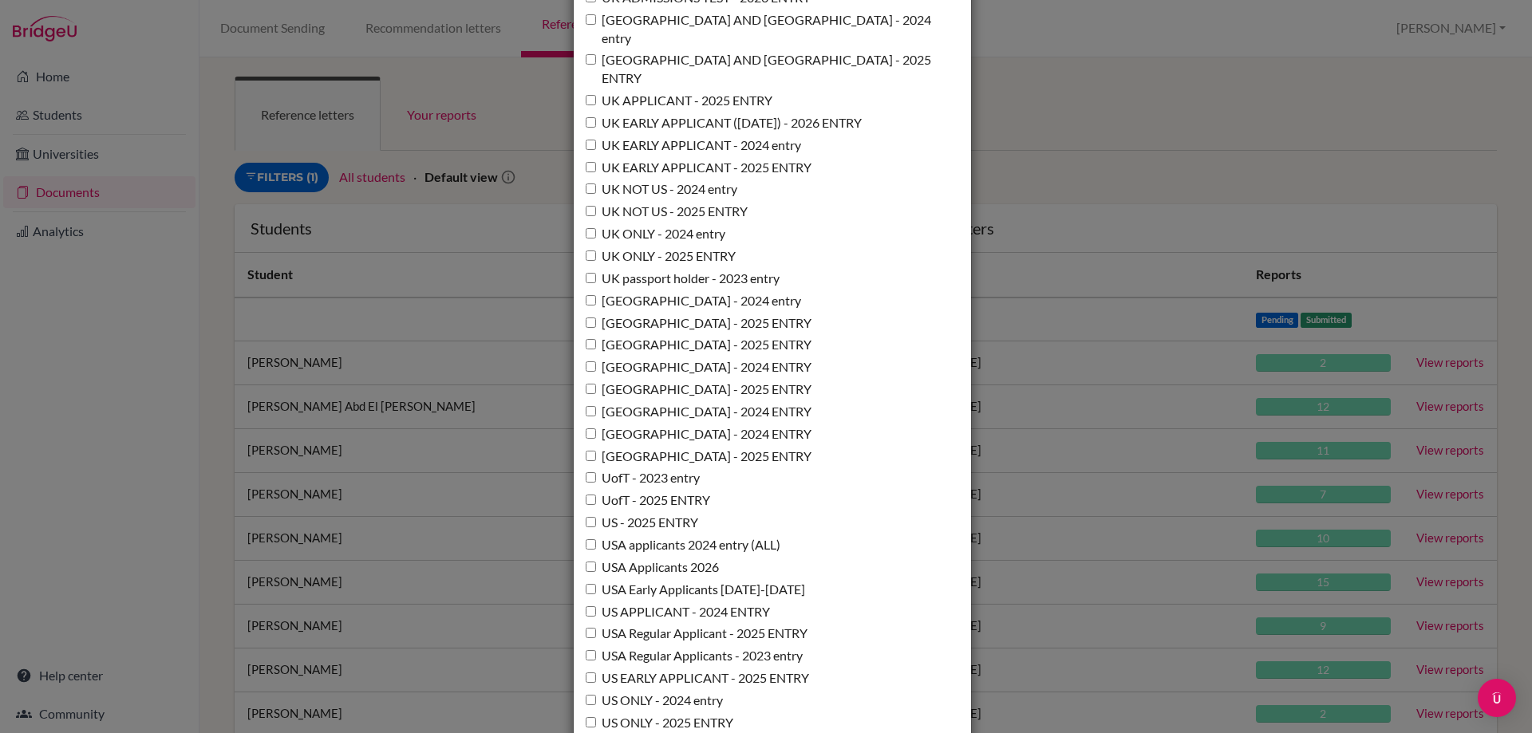
scroll to position [11580, 0]
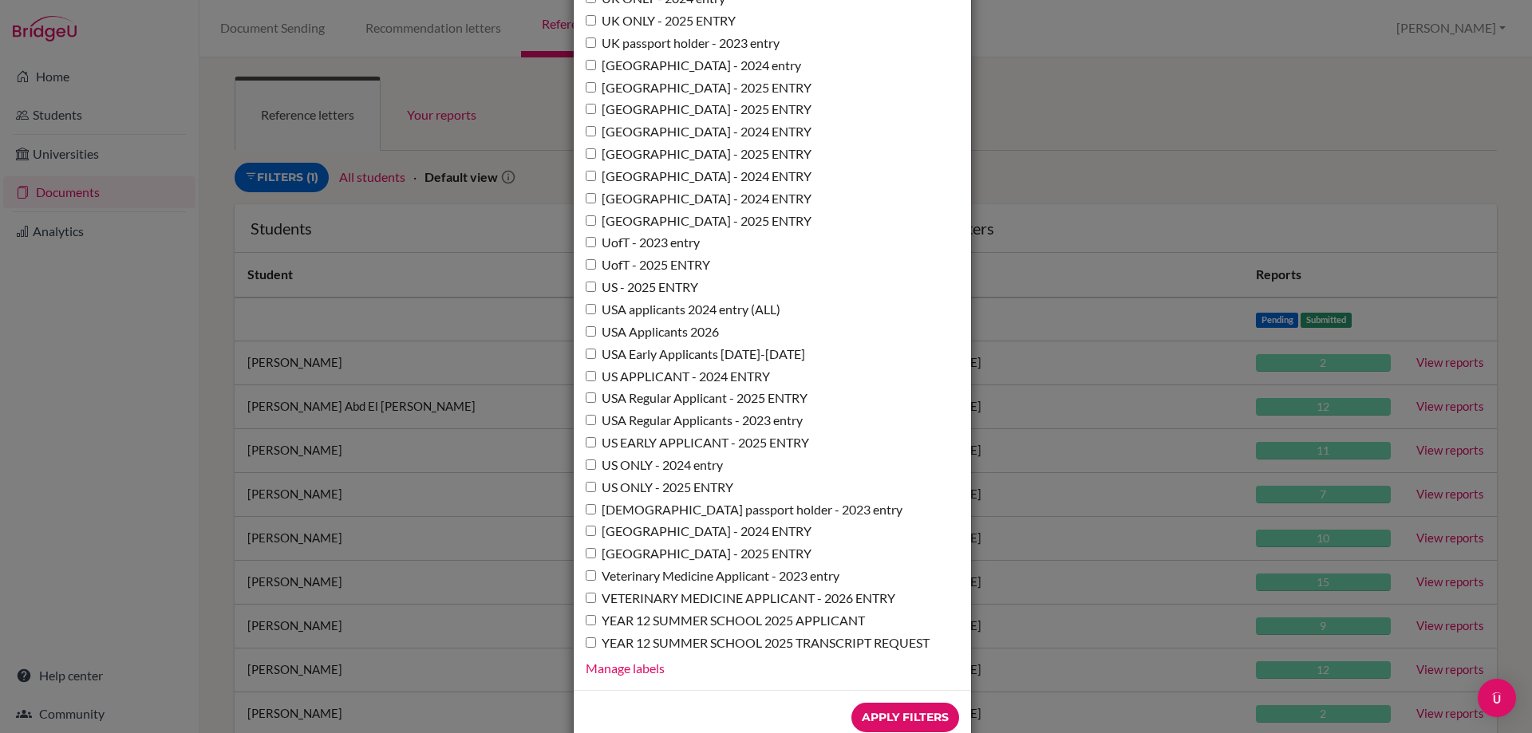
drag, startPoint x: 901, startPoint y: 676, endPoint x: 902, endPoint y: 582, distance: 93.4
click at [901, 703] on input "Apply Filters" at bounding box center [905, 718] width 108 height 30
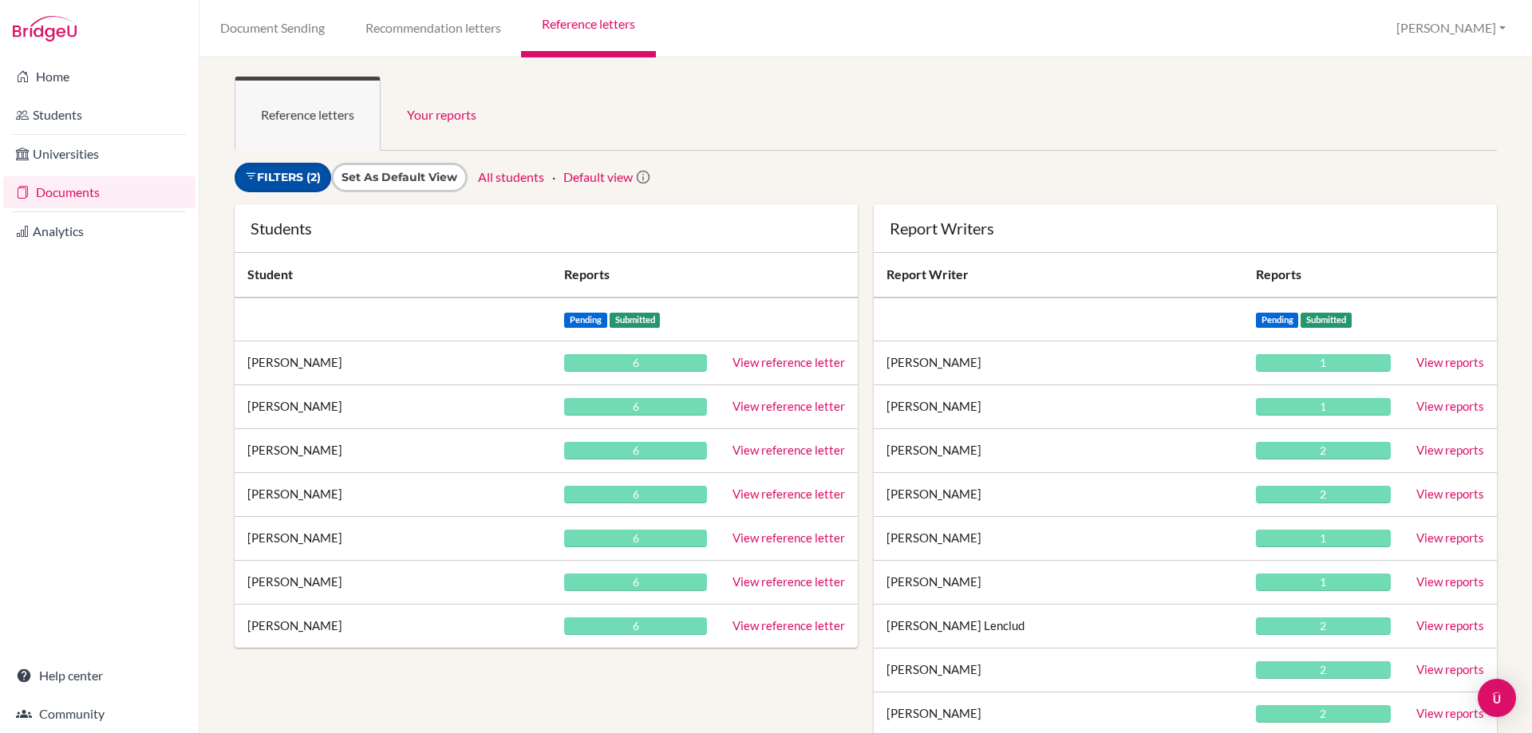
click at [298, 179] on link "Filters (2)" at bounding box center [283, 178] width 97 height 30
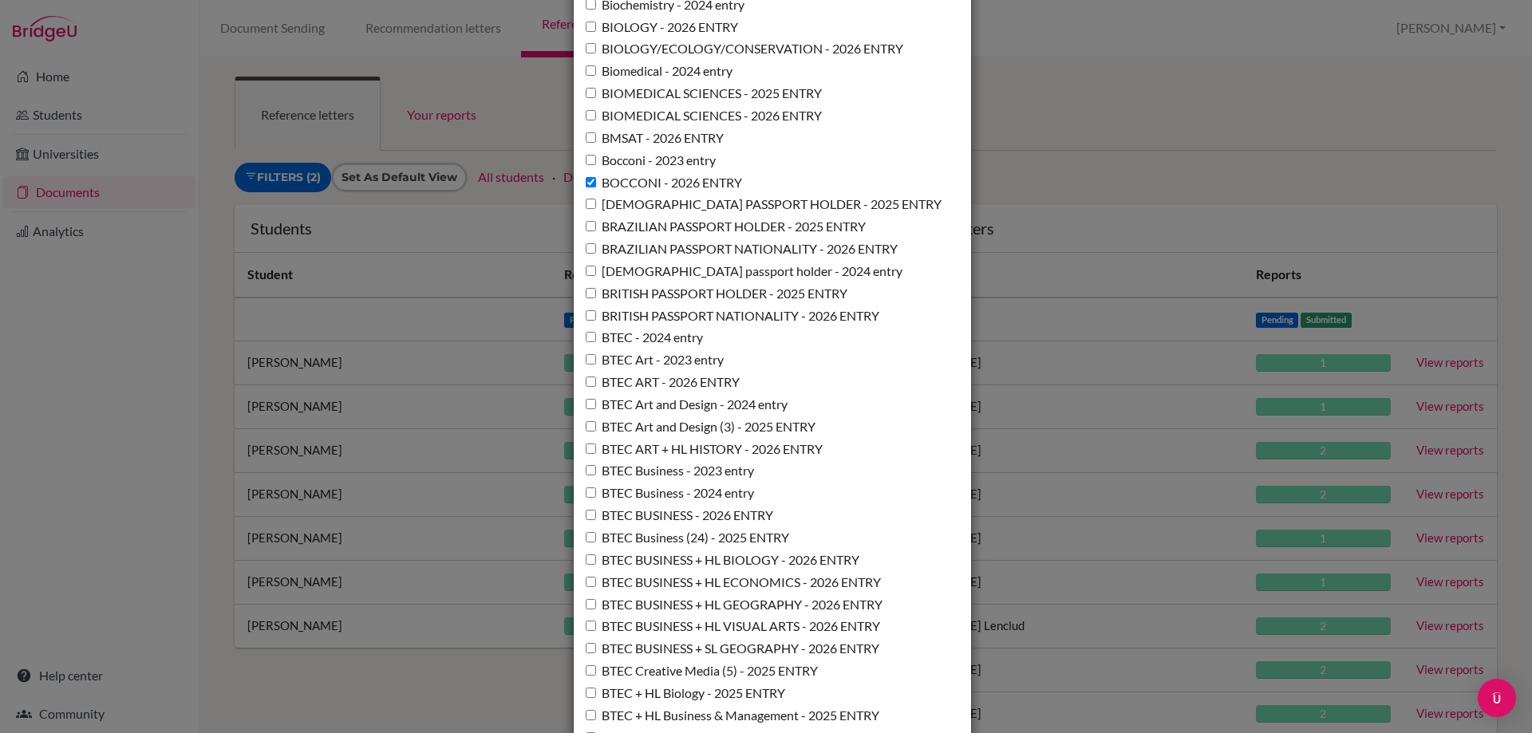
scroll to position [2564, 0]
click at [587, 184] on input "BOCCONI - 2026 ENTRY" at bounding box center [591, 186] width 10 height 10
checkbox input "false"
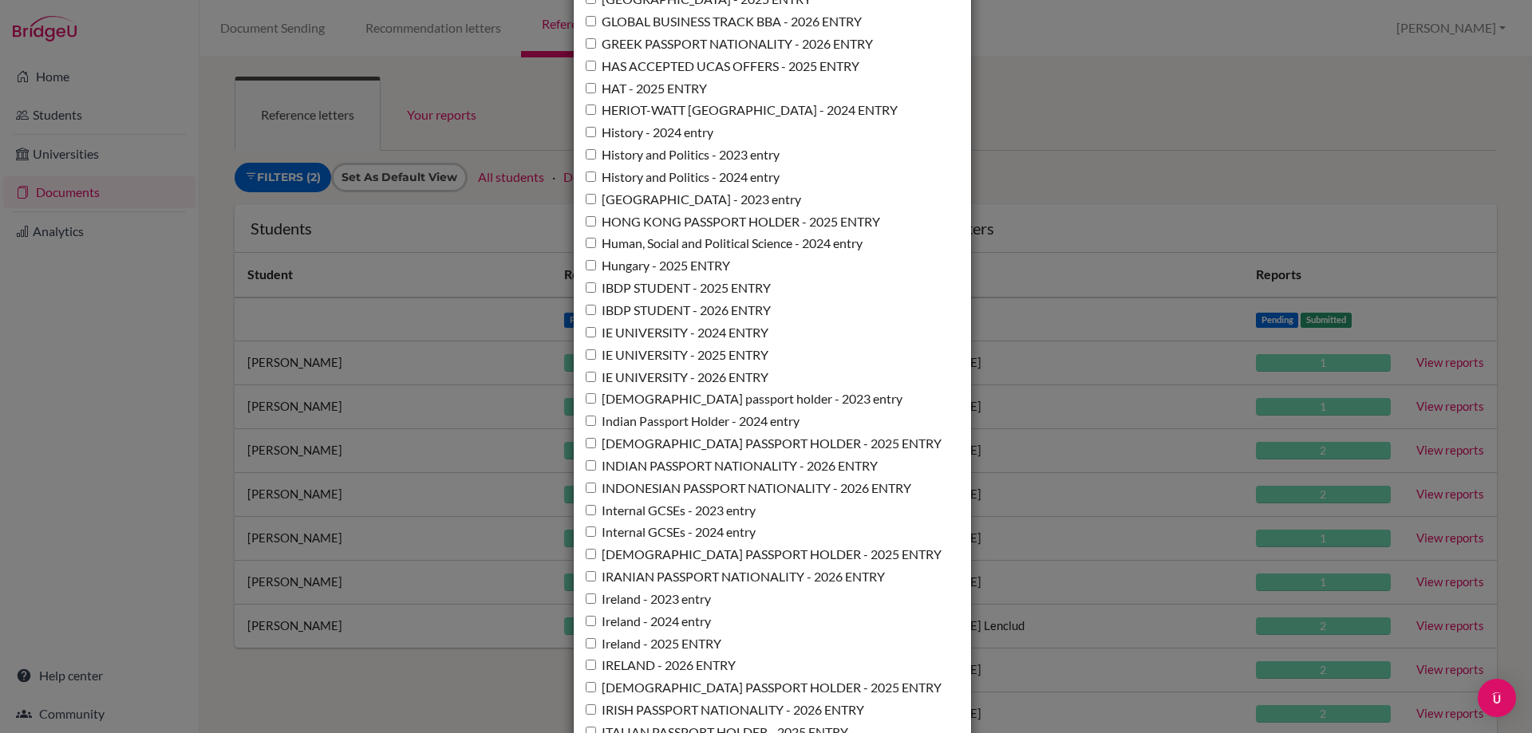
scroll to position [6714, 0]
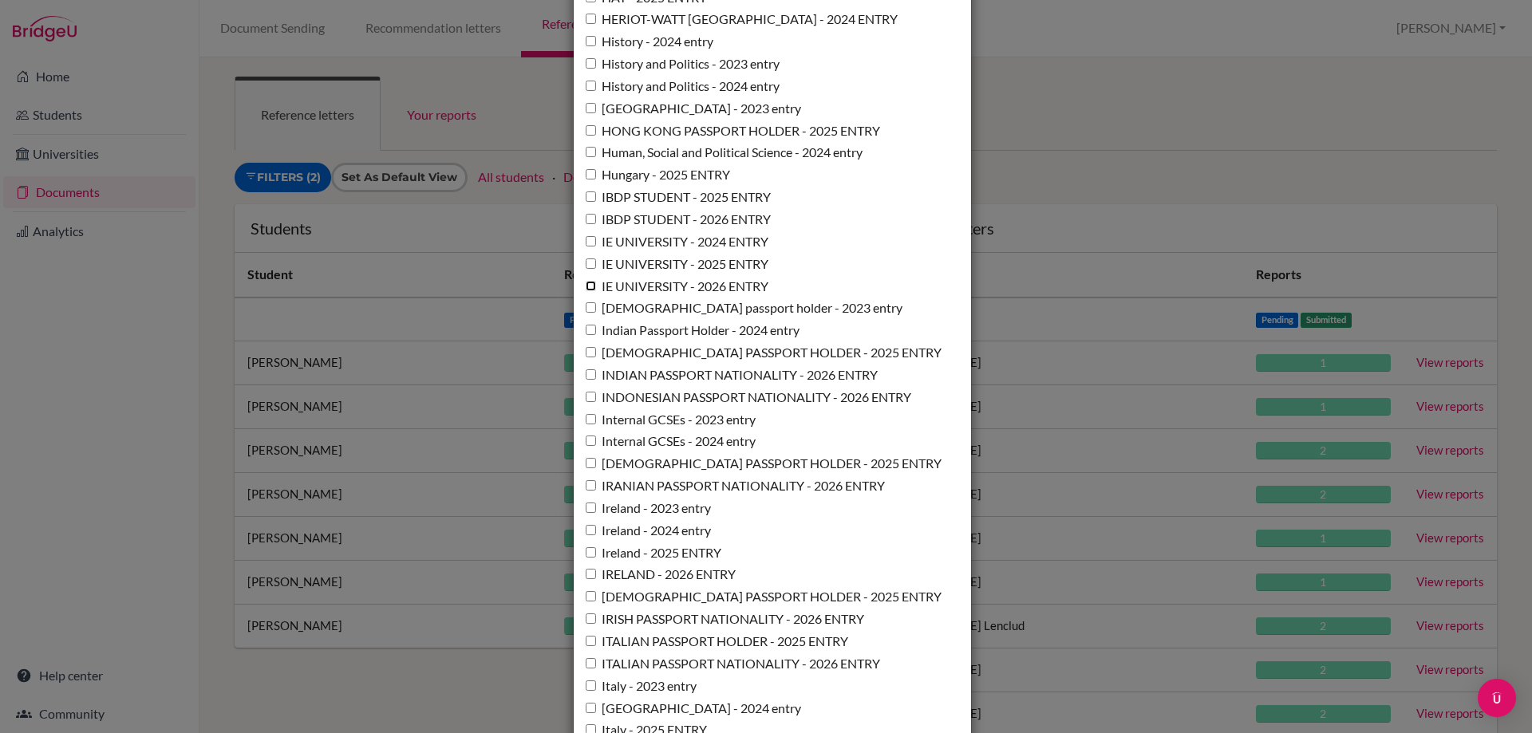
click at [586, 291] on input "IE UNIVERSITY - 2026 ENTRY" at bounding box center [591, 286] width 10 height 10
checkbox input "true"
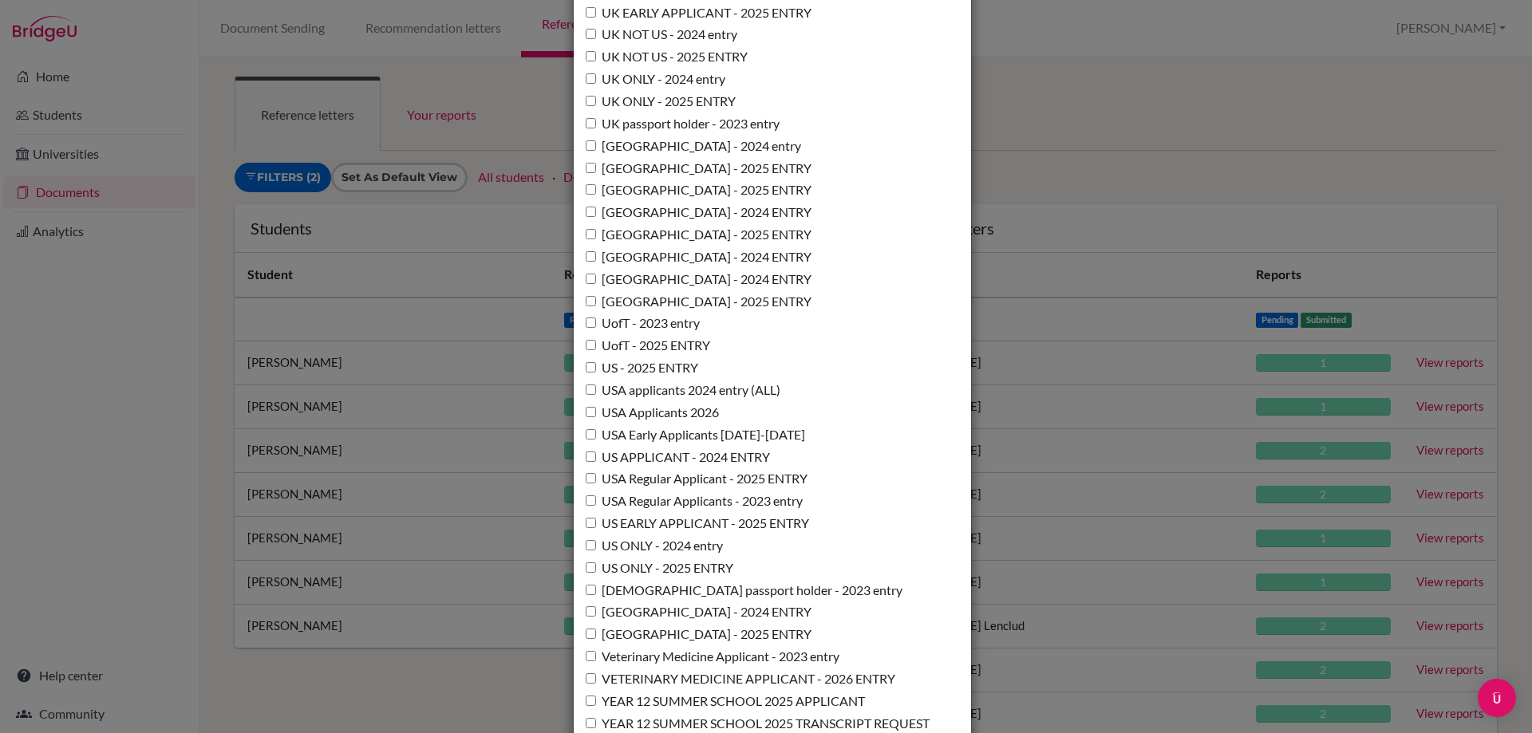
scroll to position [11580, 0]
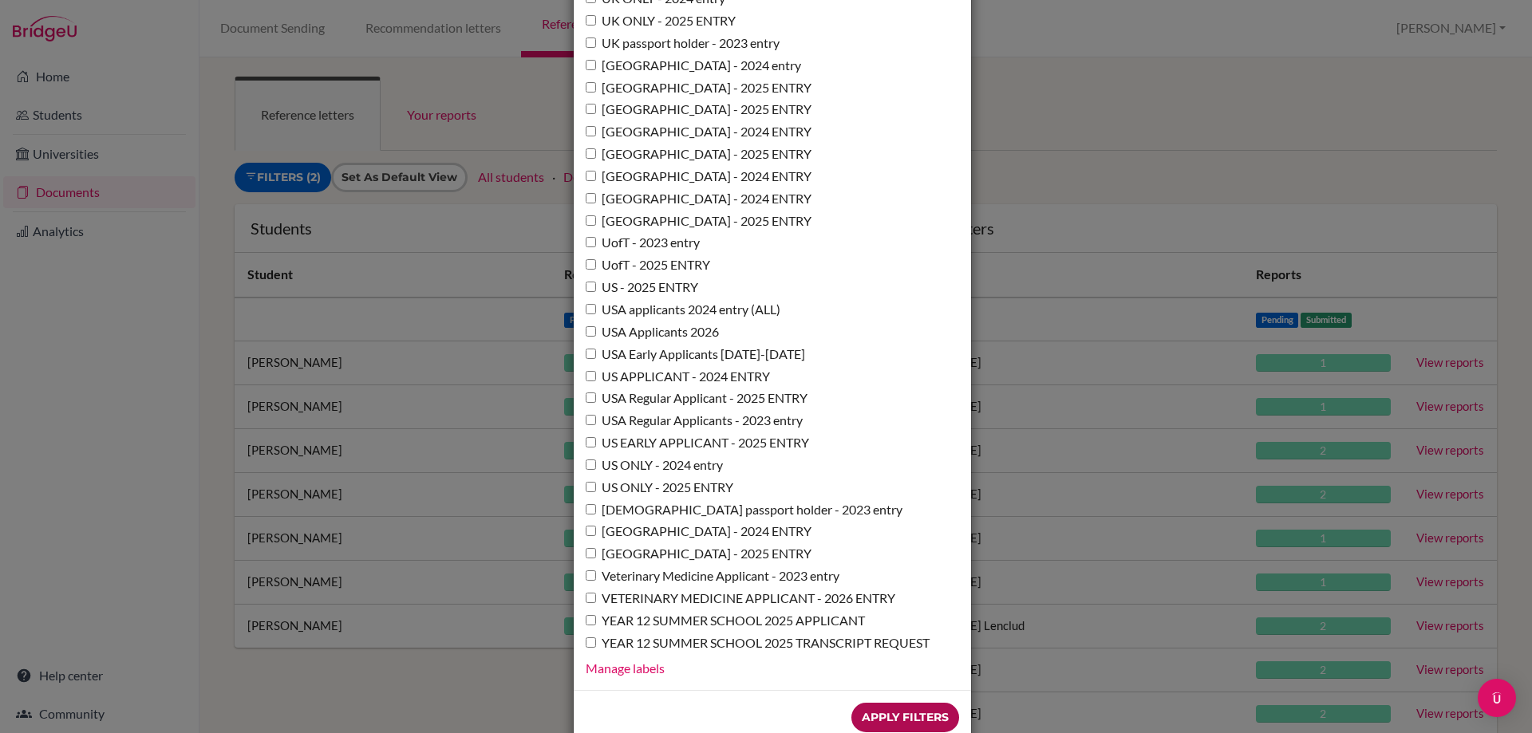
click at [858, 703] on input "Apply Filters" at bounding box center [905, 718] width 108 height 30
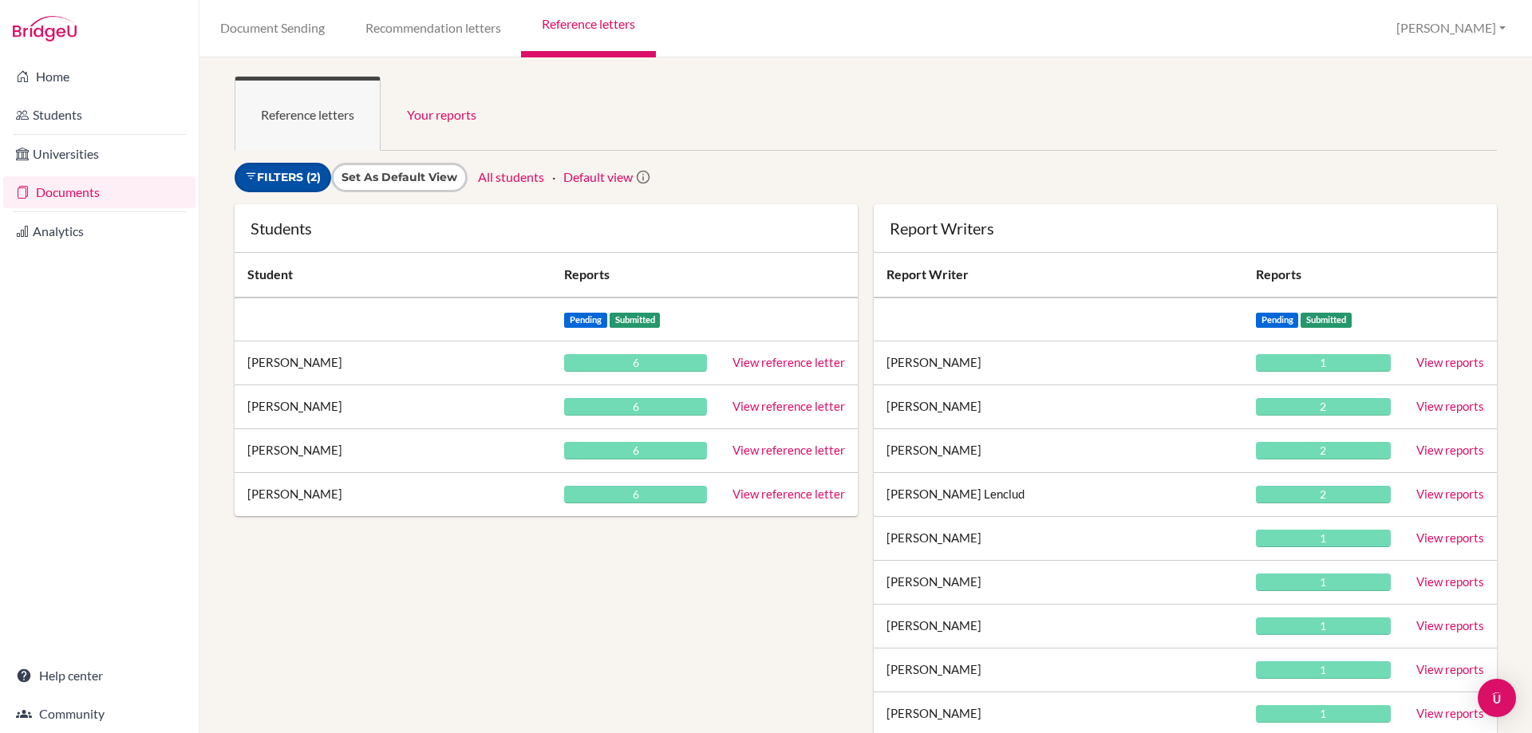
click at [287, 180] on link "Filters (2)" at bounding box center [283, 178] width 97 height 30
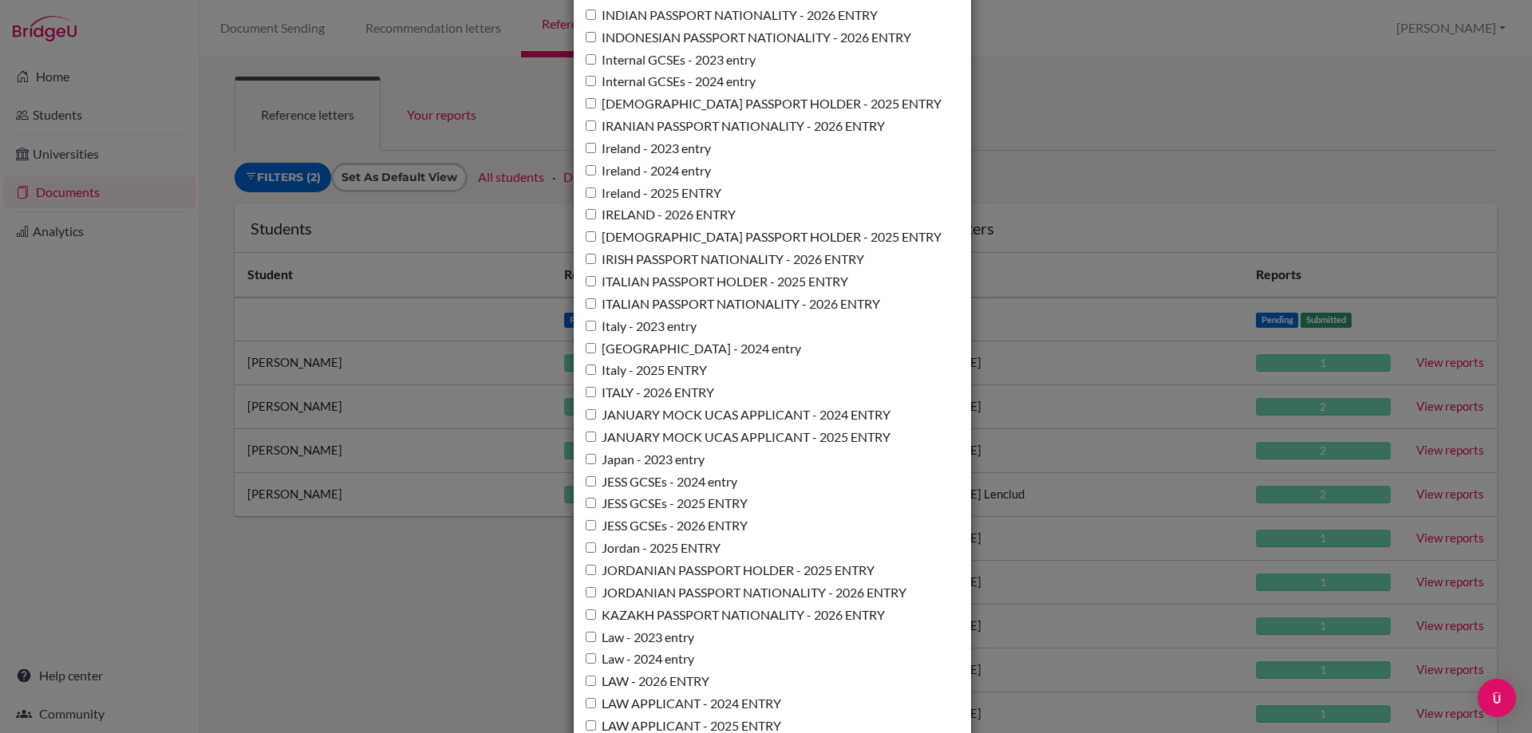
scroll to position [6641, 0]
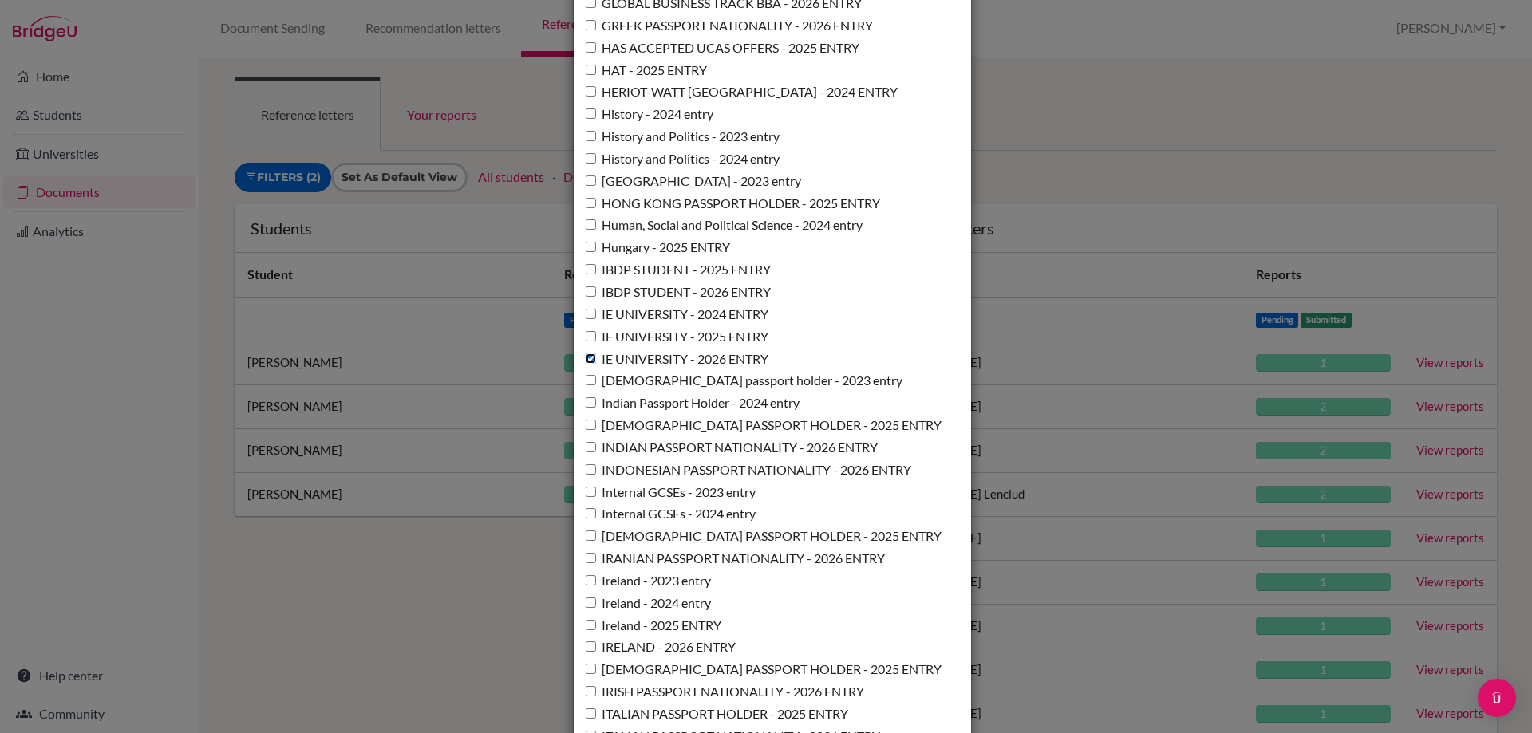
click at [586, 364] on input "IE UNIVERSITY - 2026 ENTRY" at bounding box center [591, 358] width 10 height 10
checkbox input "false"
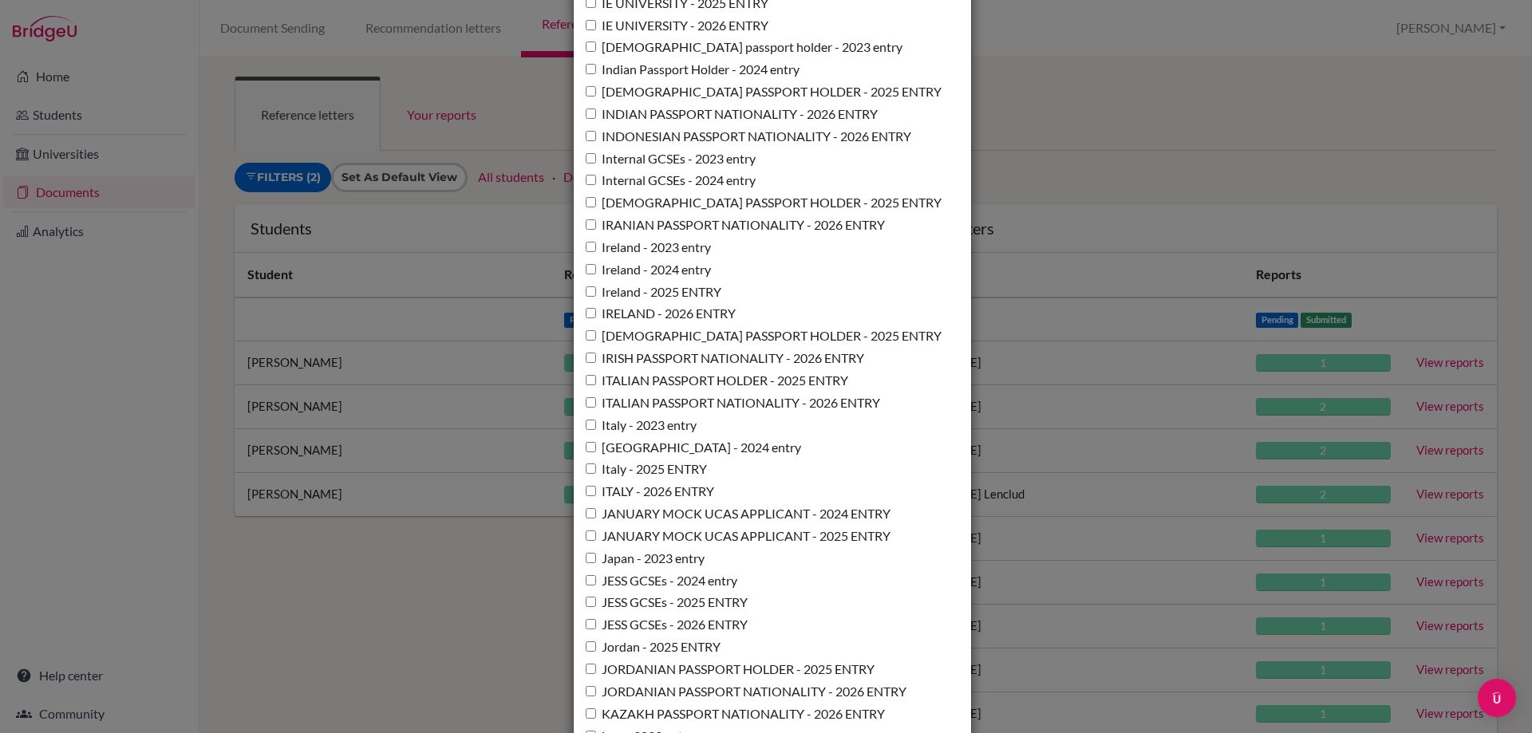
scroll to position [8021, 0]
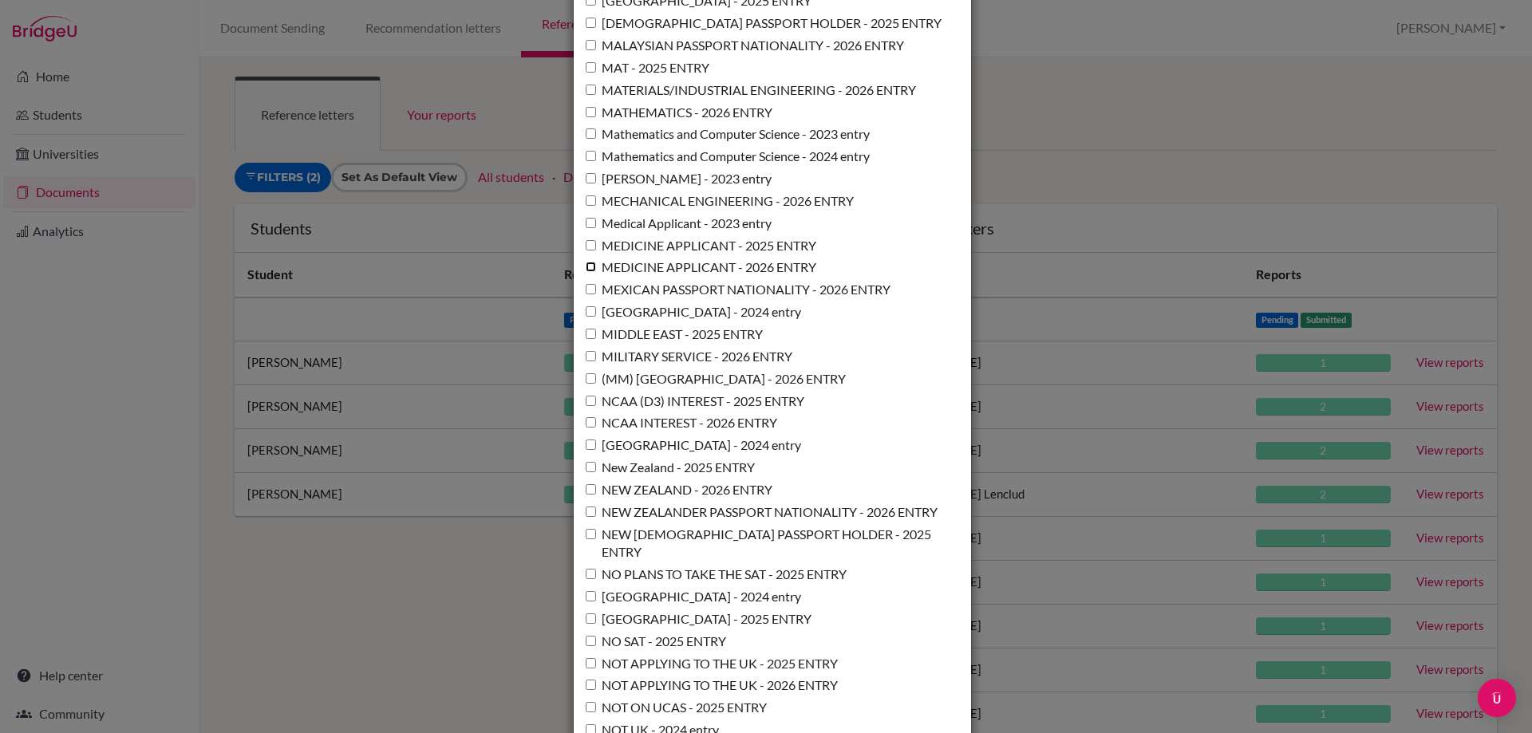
click at [587, 272] on input "MEDICINE APPLICANT - 2026 ENTRY" at bounding box center [591, 267] width 10 height 10
checkbox input "true"
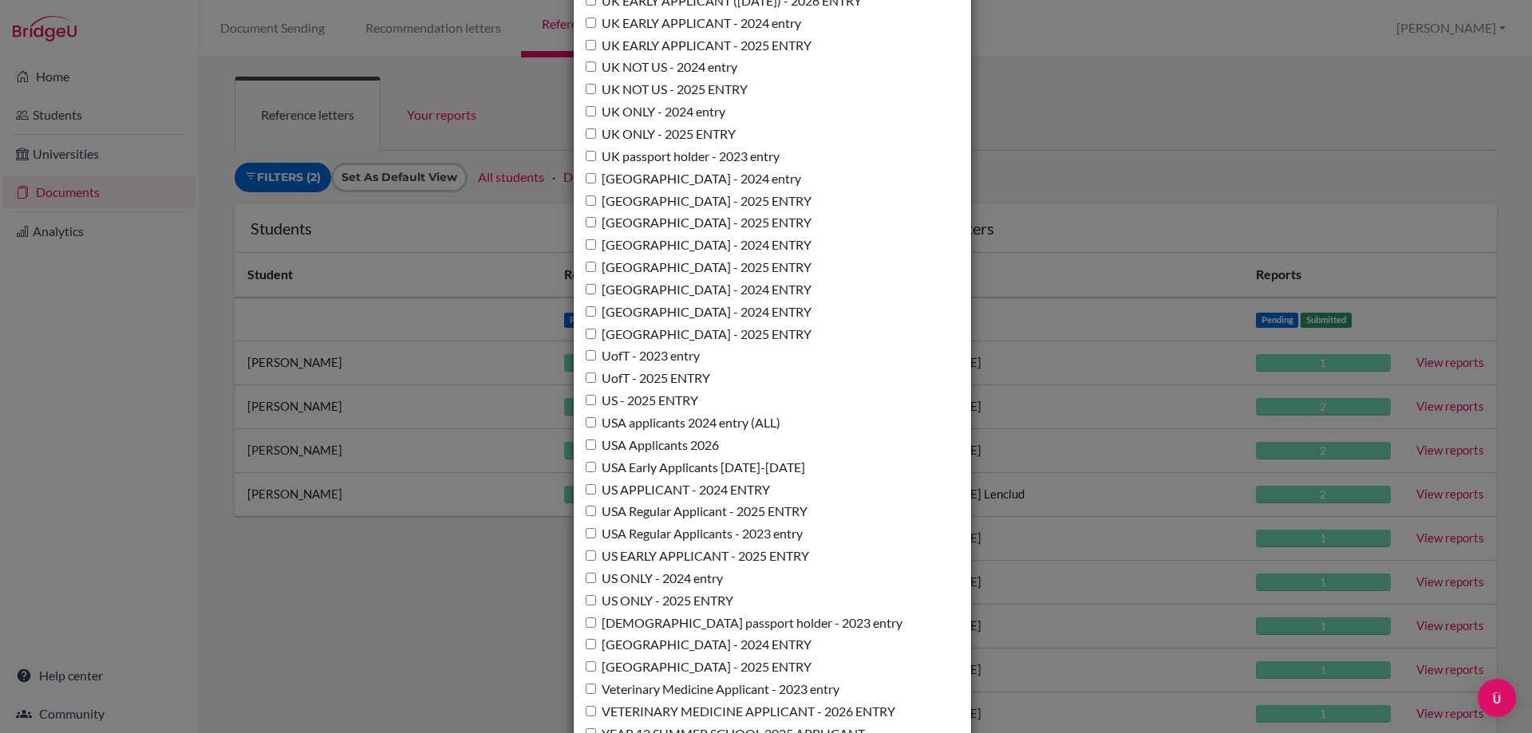
scroll to position [11580, 0]
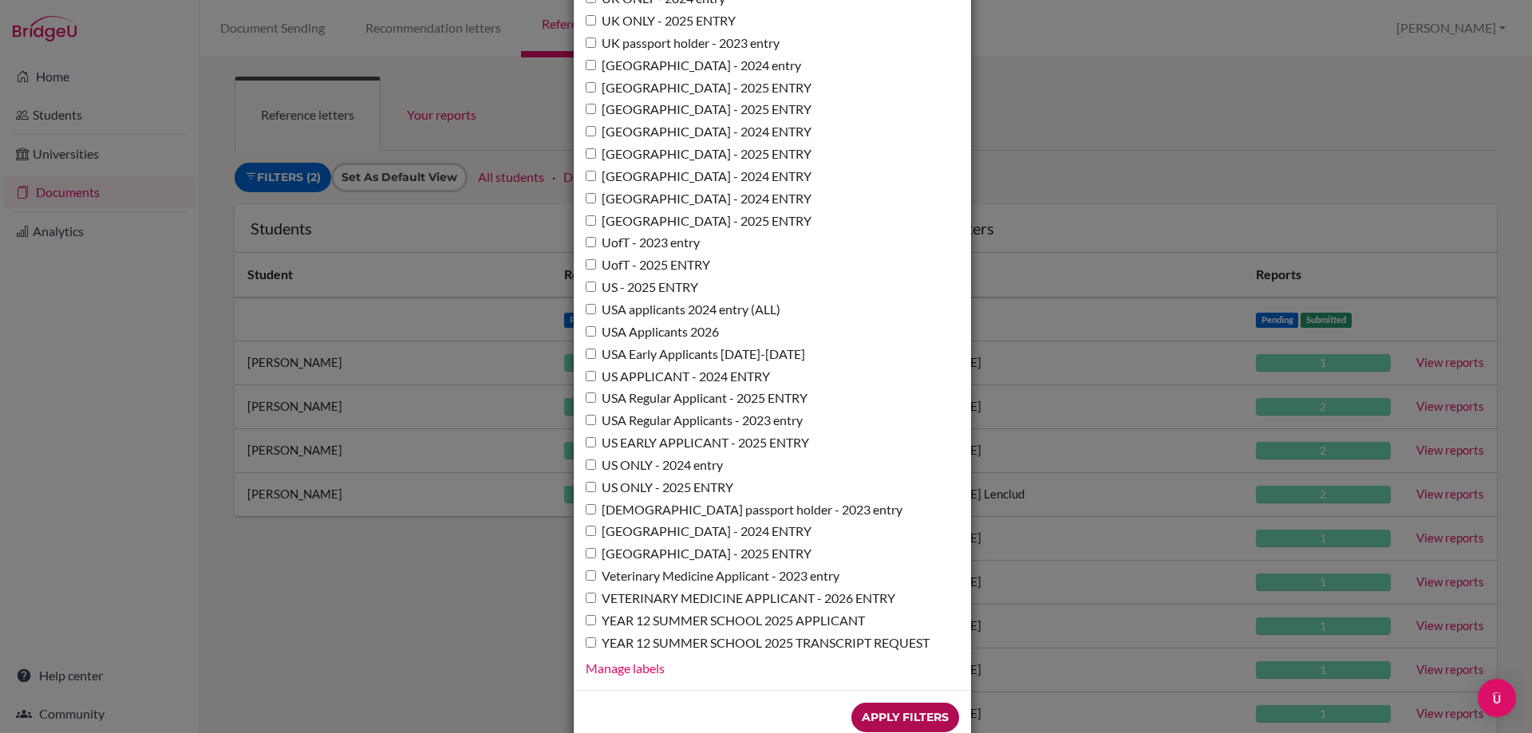
click at [937, 703] on input "Apply Filters" at bounding box center [905, 718] width 108 height 30
